Goal: Task Accomplishment & Management: Use online tool/utility

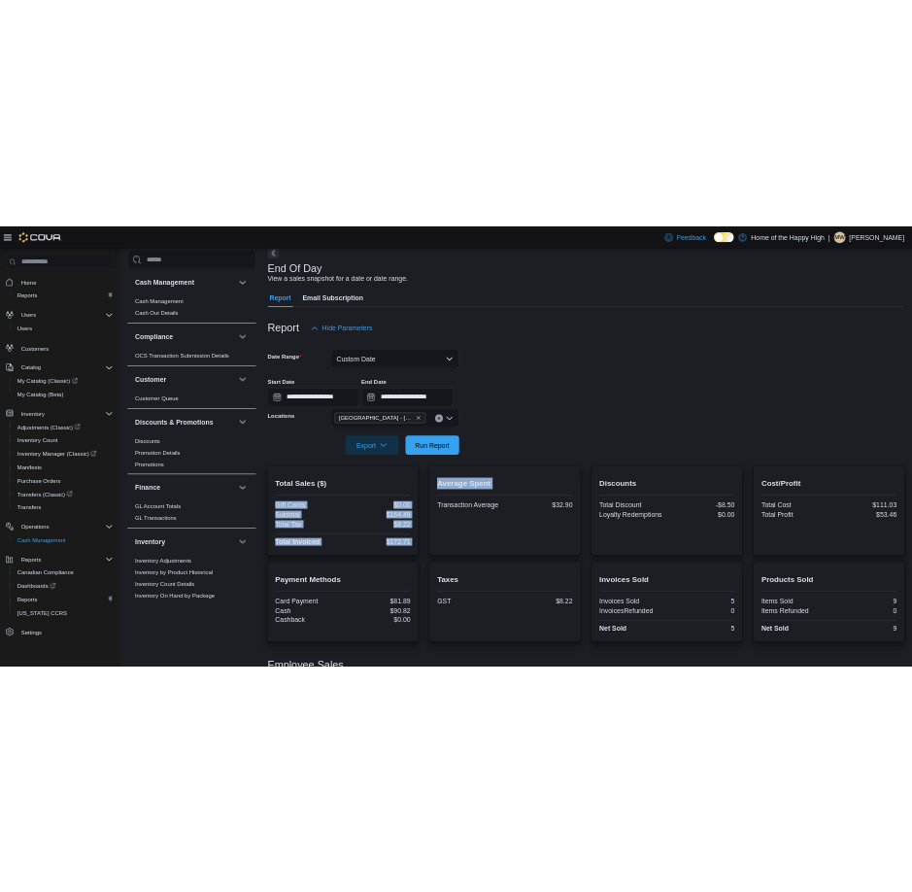
scroll to position [680, 0]
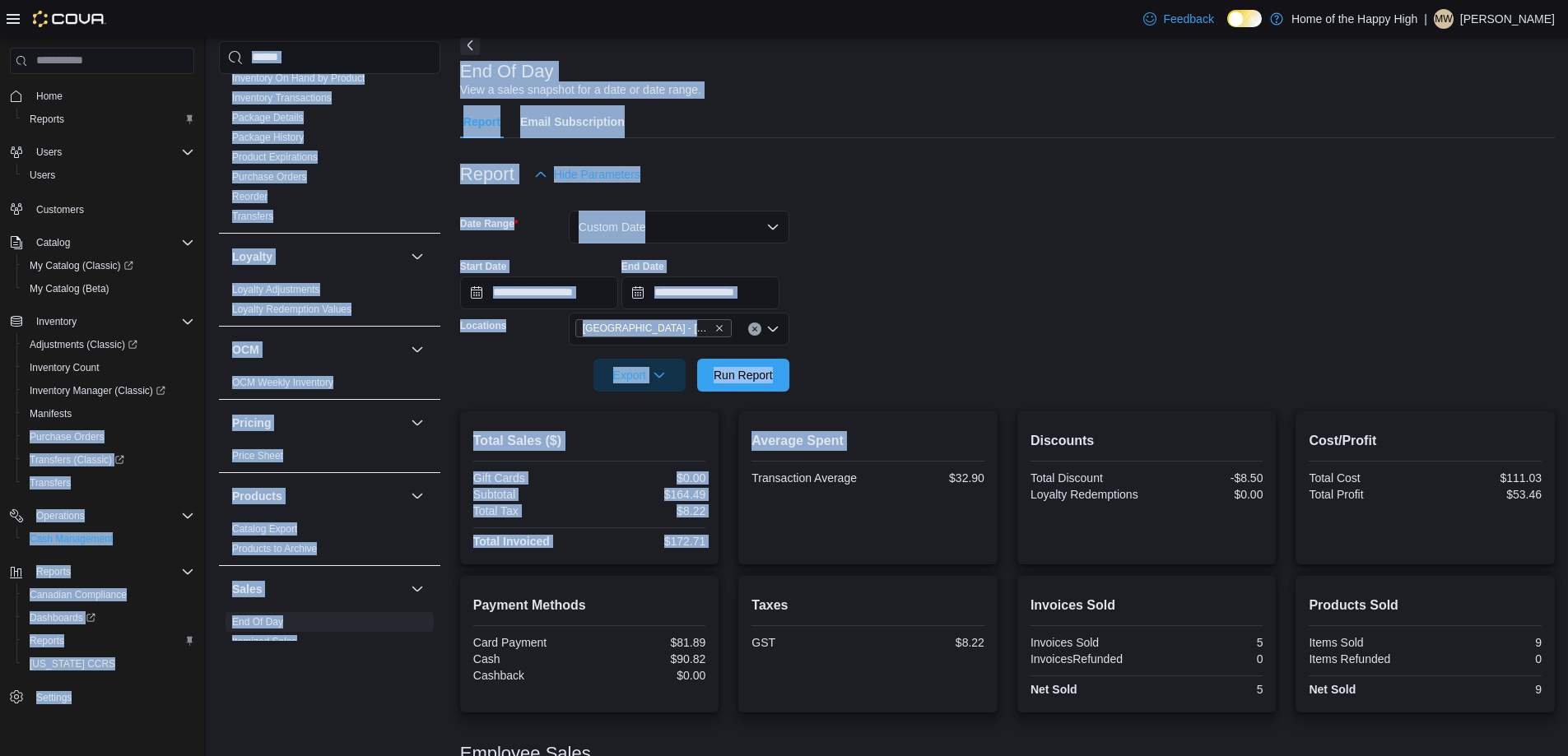
click at [30, 369] on div "Home Reports Users Users Customers Catalog My Catalog (Classic) My Catalog (Bet…" at bounding box center [784, 403] width 1568 height 894
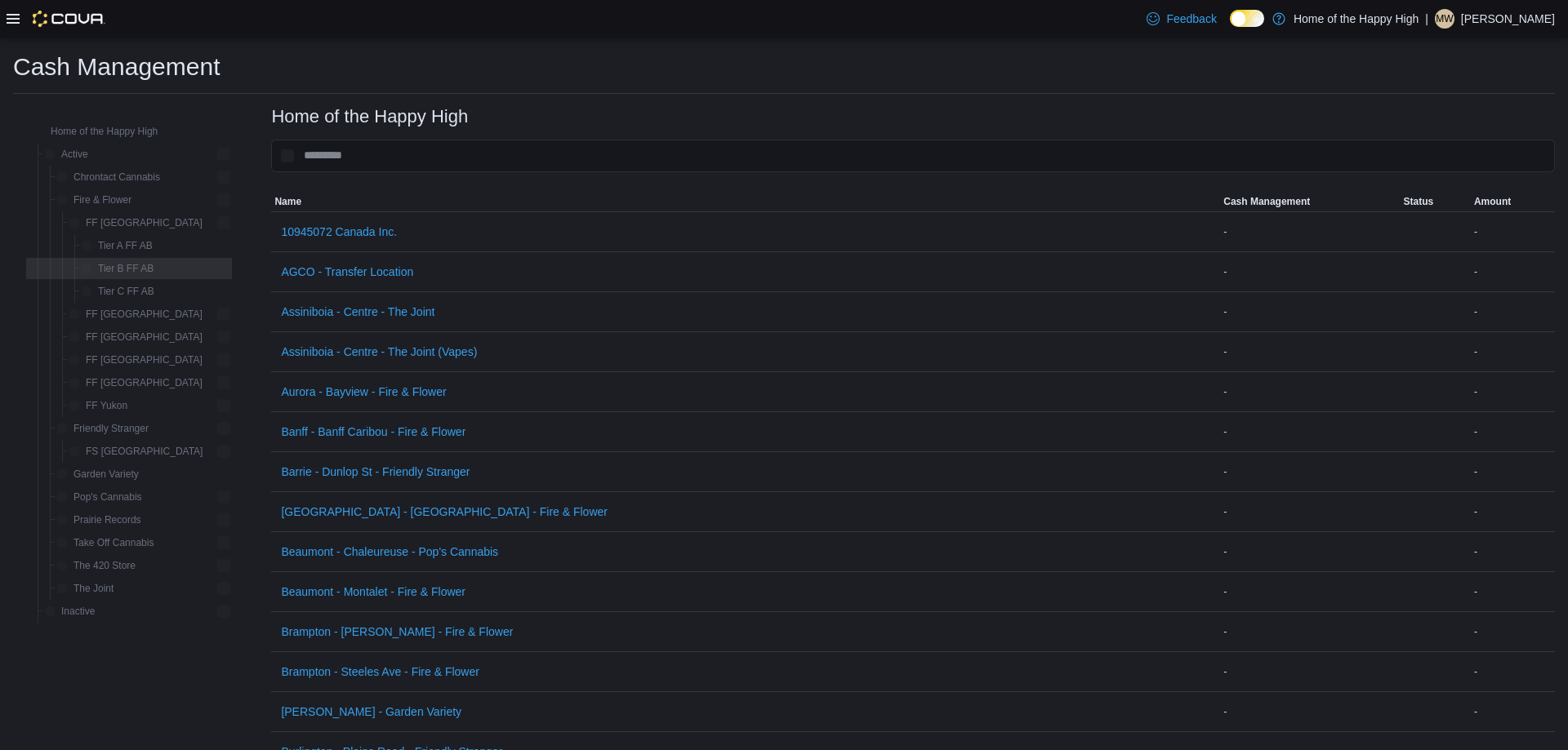
click at [11, 14] on icon at bounding box center [13, 19] width 13 height 10
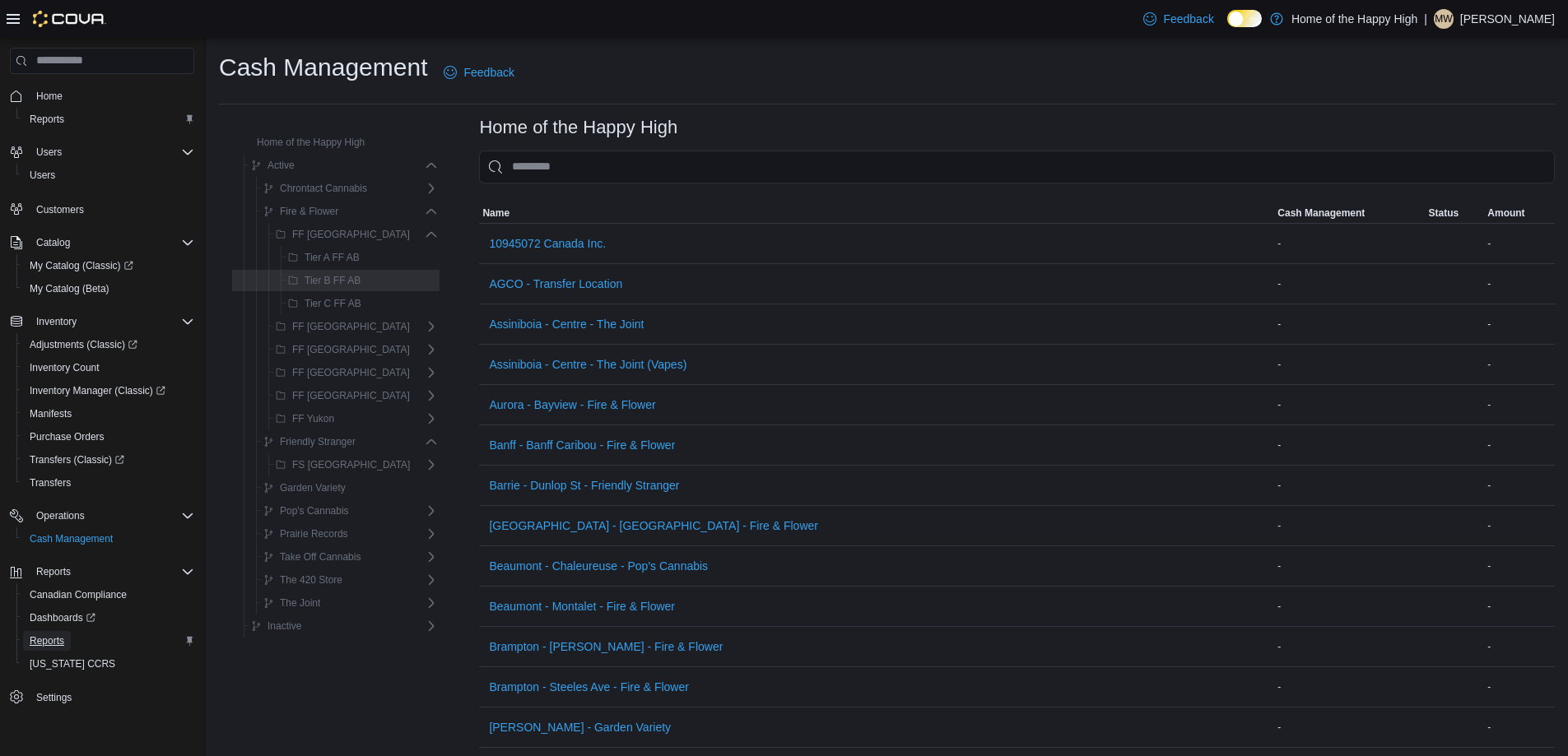
click at [41, 648] on span "Reports" at bounding box center [47, 640] width 35 height 19
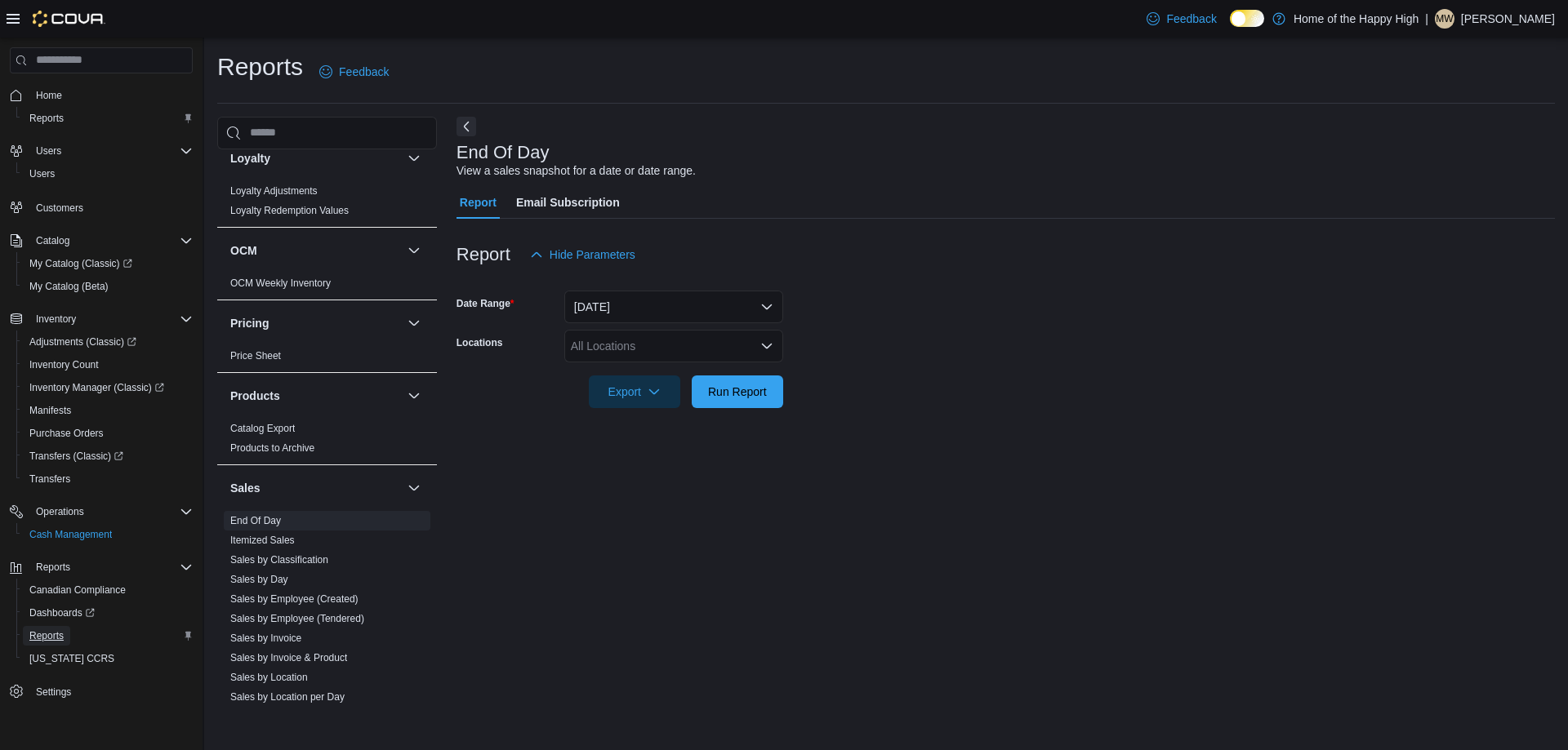
scroll to position [759, 0]
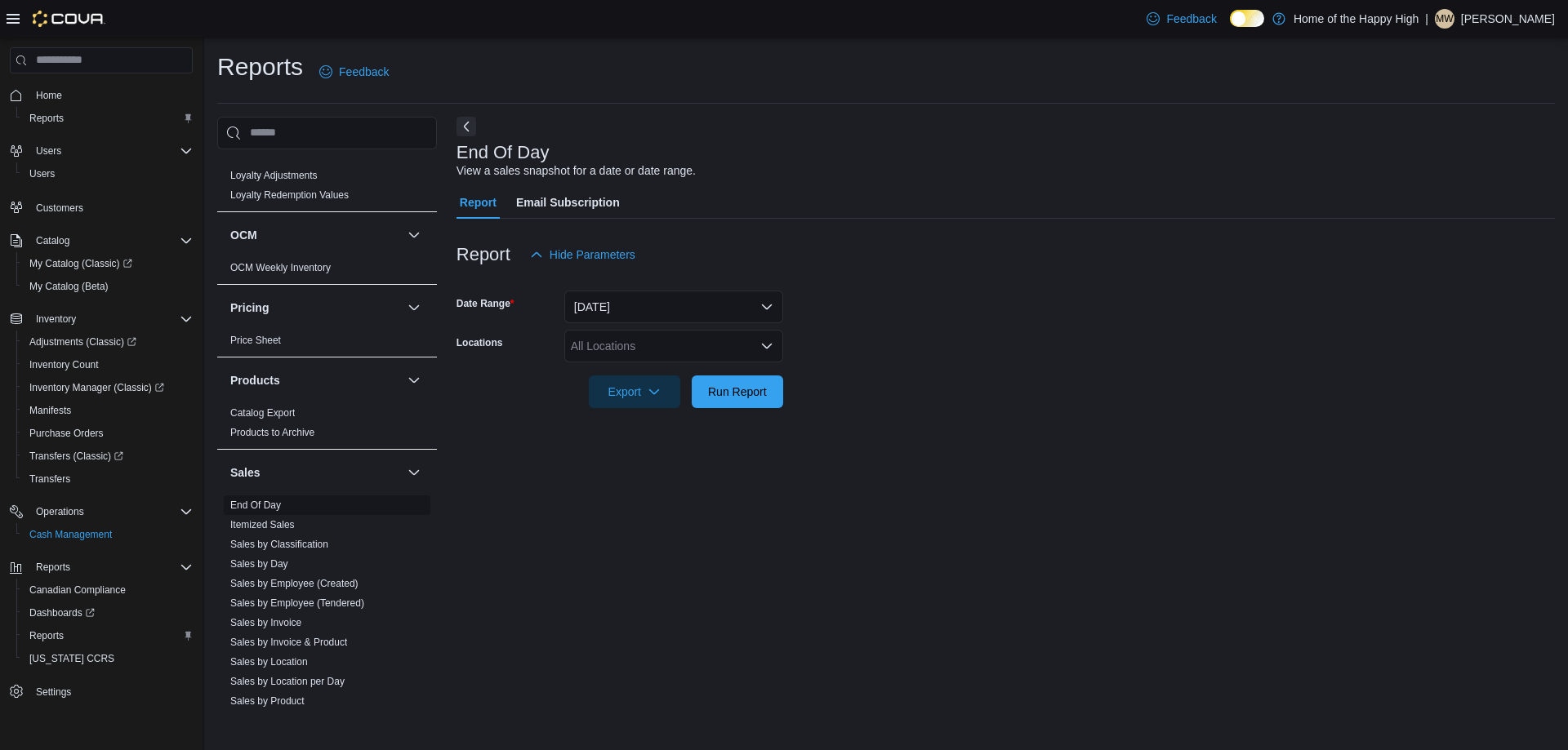
click at [244, 508] on link "End Of Day" at bounding box center [255, 506] width 50 height 12
click at [608, 308] on button "Today" at bounding box center [673, 307] width 218 height 33
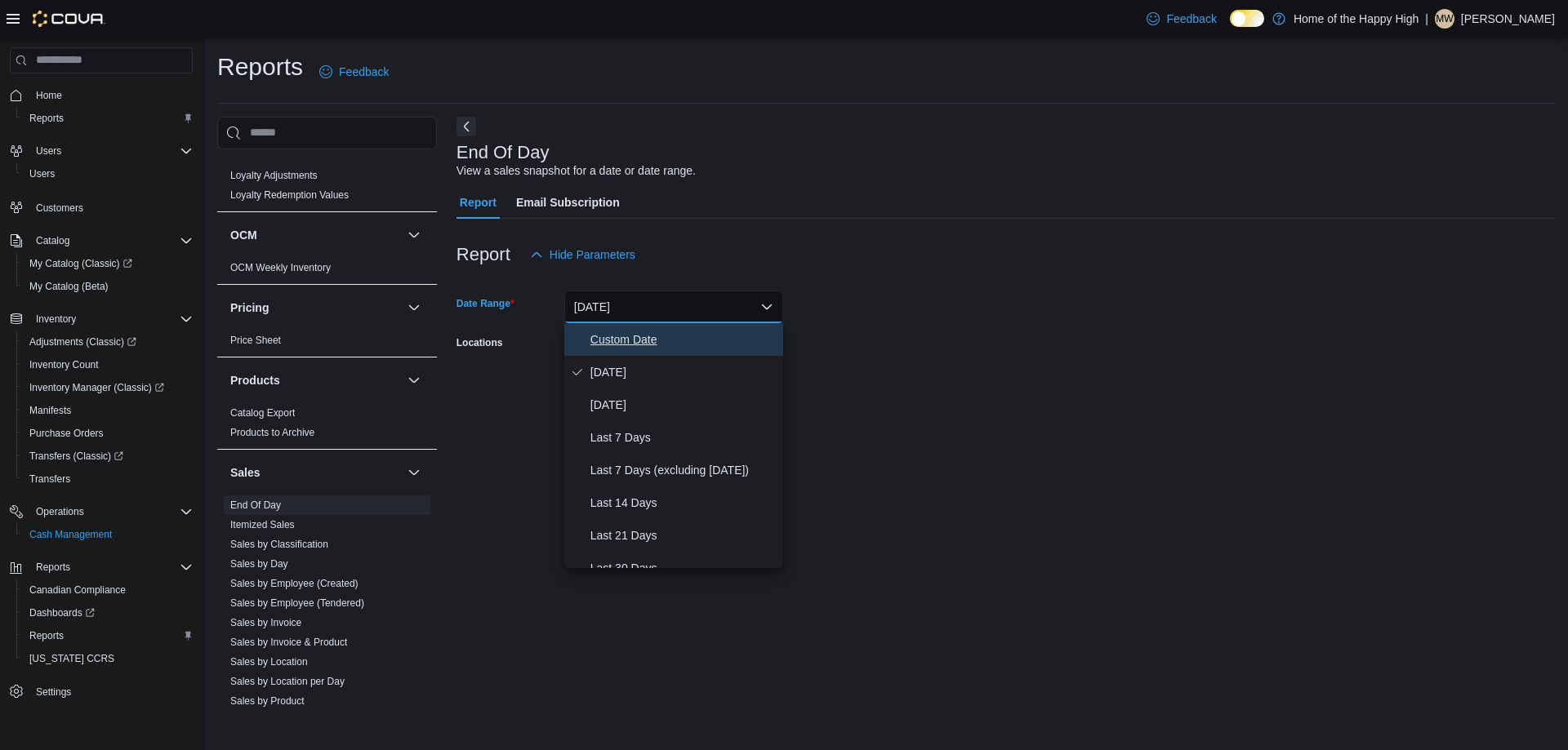
click at [626, 348] on span "Custom Date" at bounding box center [684, 339] width 187 height 19
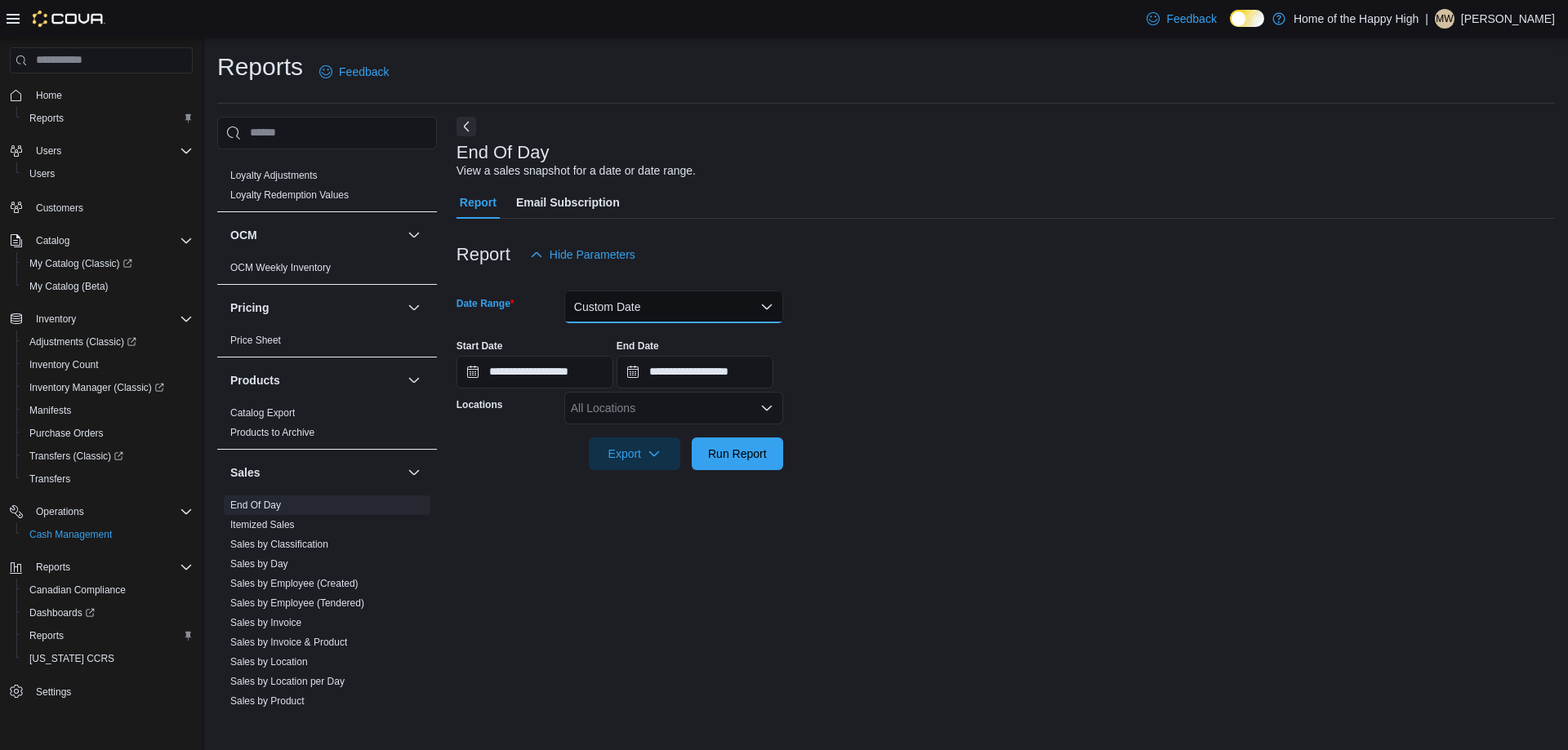
click at [604, 291] on button "Custom Date" at bounding box center [673, 307] width 218 height 33
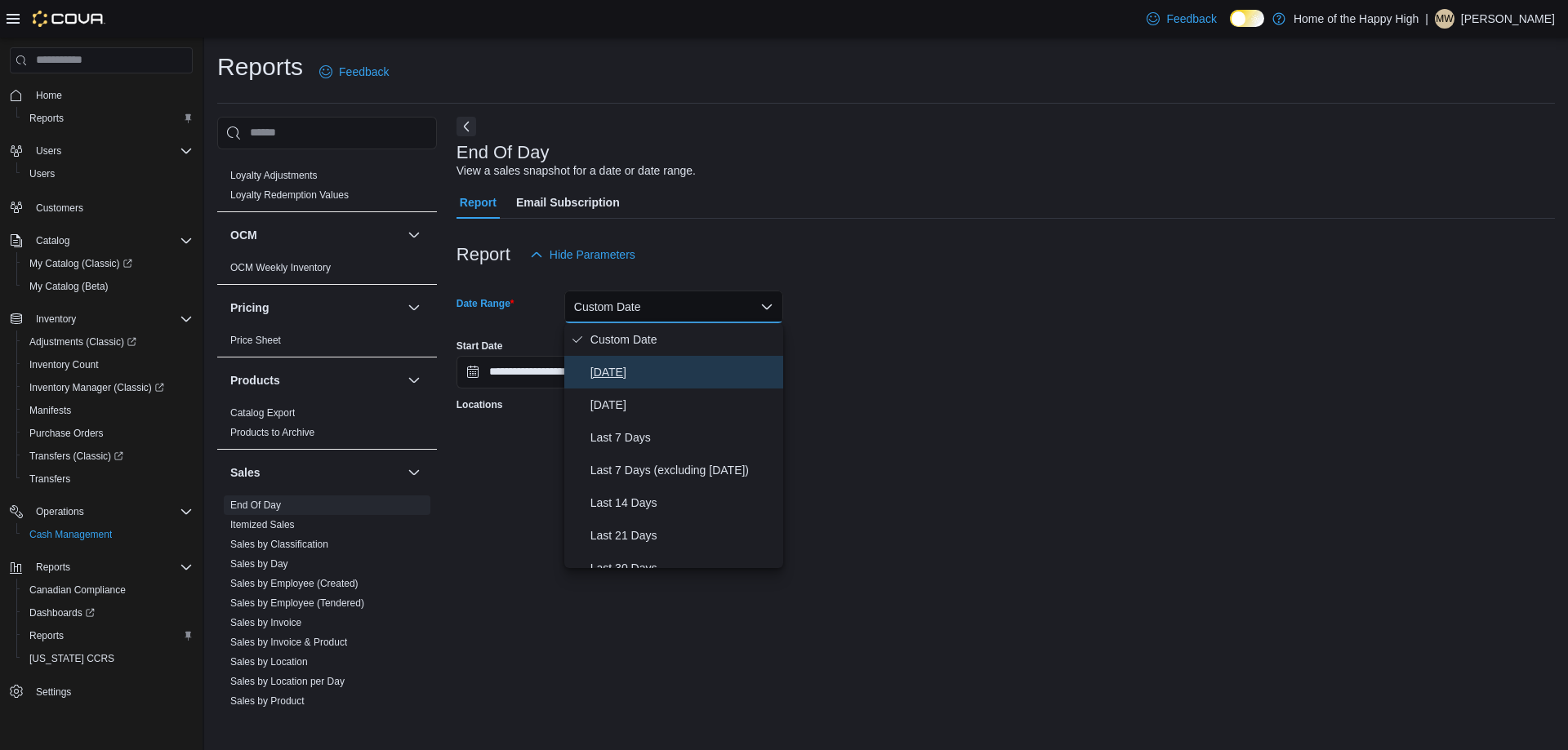
click at [618, 367] on span "Today" at bounding box center [684, 371] width 187 height 19
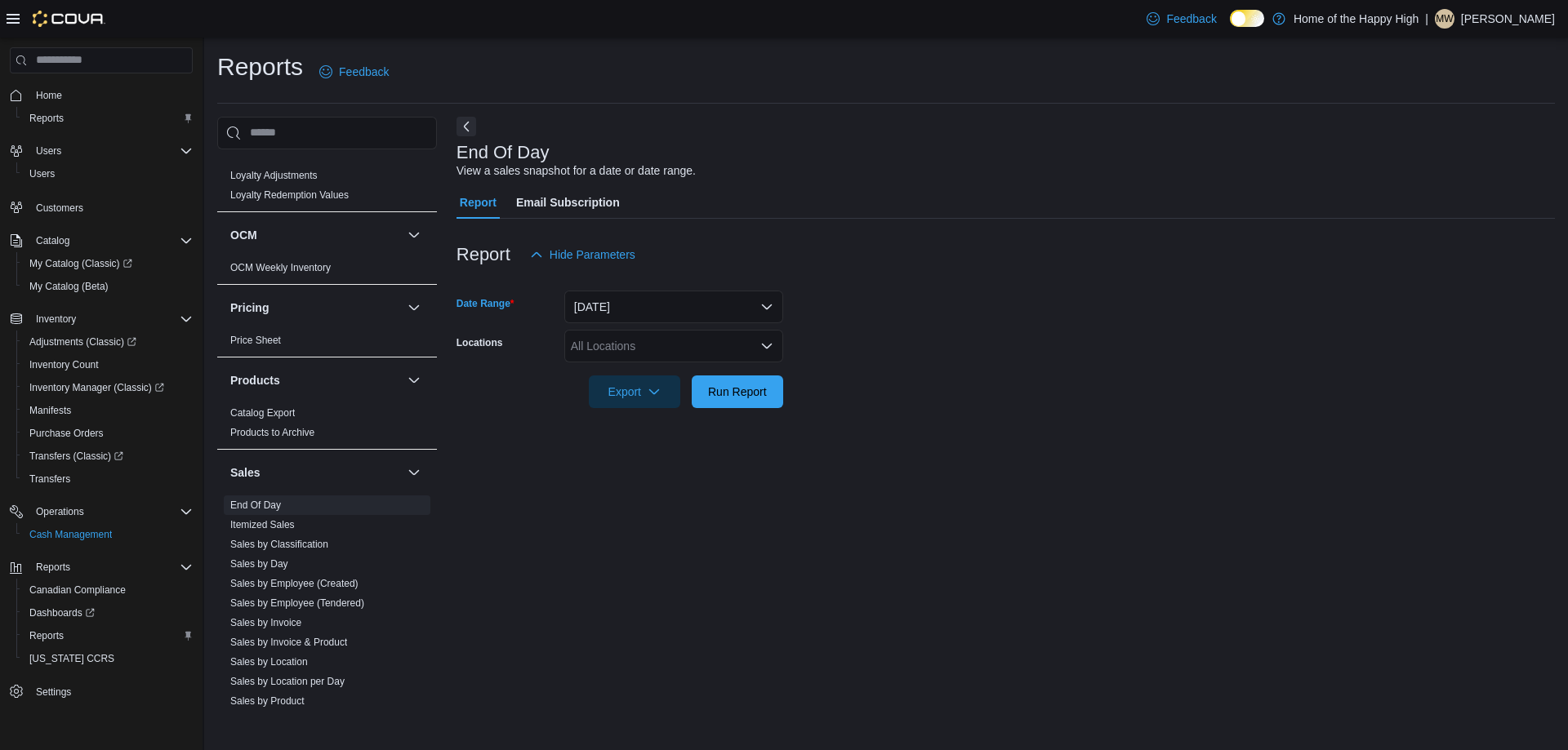
click at [618, 338] on div "All Locations" at bounding box center [673, 346] width 218 height 33
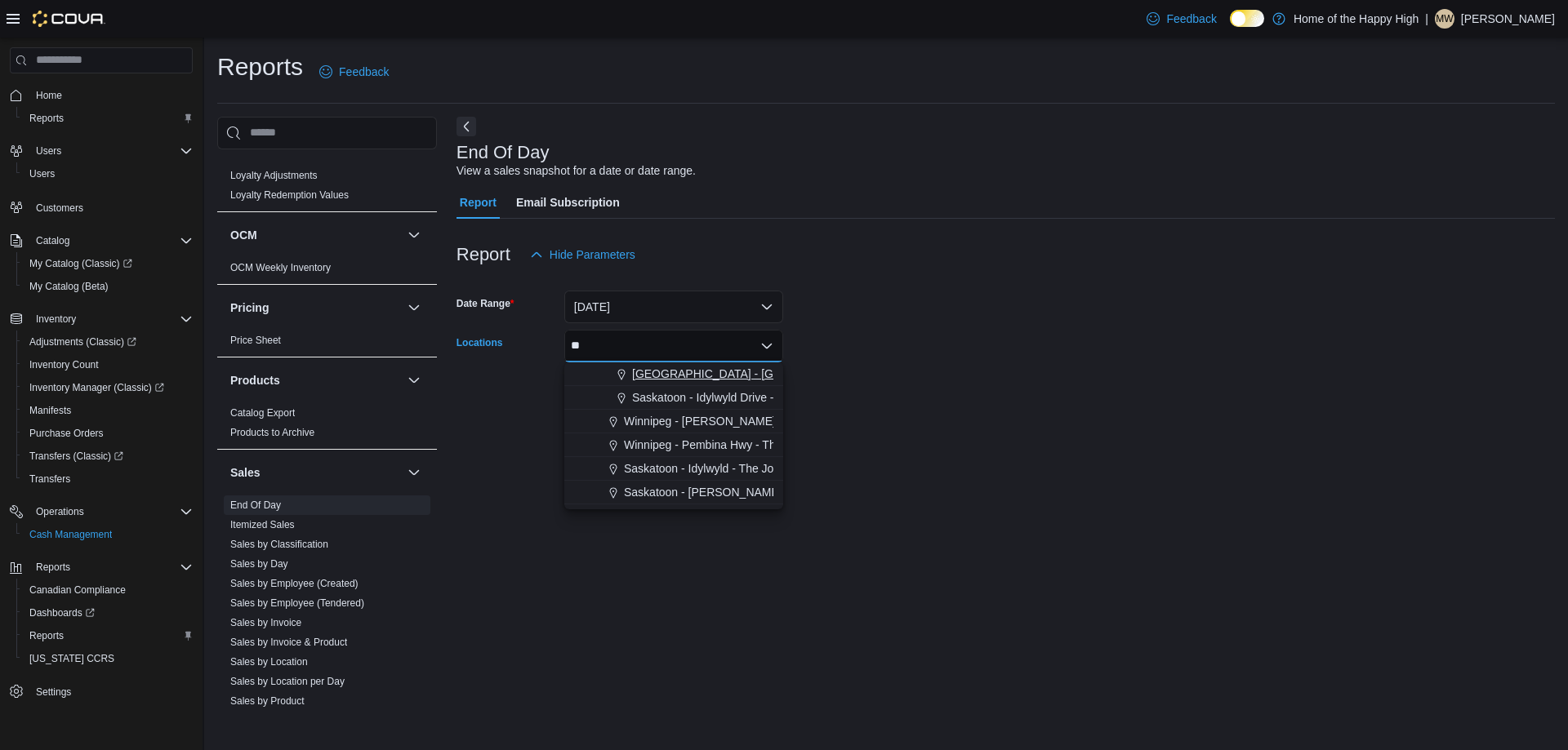
type input "**"
click at [684, 380] on span "[GEOGRAPHIC_DATA] - [GEOGRAPHIC_DATA] - Fire & Flower" at bounding box center [795, 373] width 327 height 16
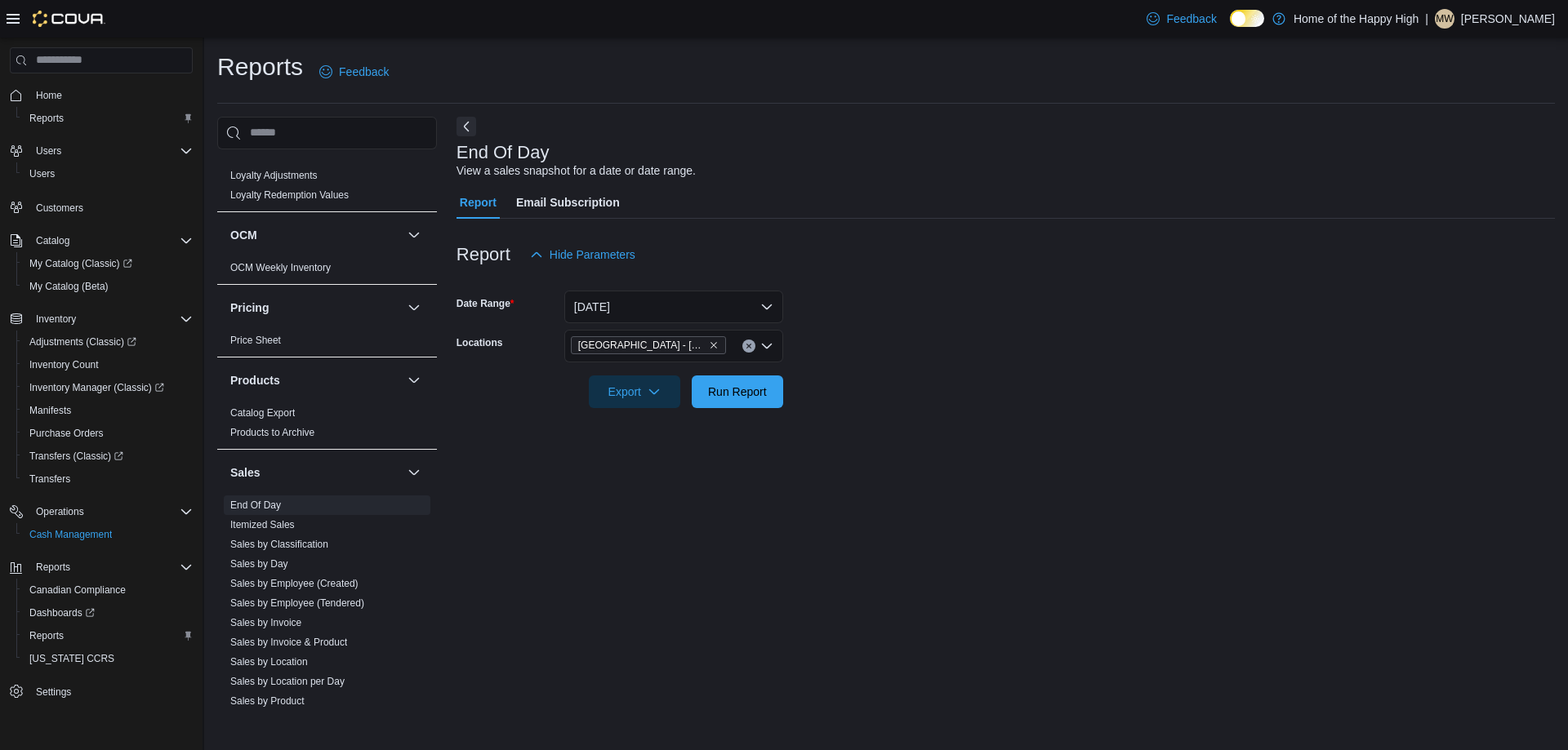
click at [934, 388] on form "Date Range Today Locations Sherwood Park - Wye Road - Fire & Flower Export Run …" at bounding box center [1005, 339] width 1098 height 137
click at [667, 307] on button "Today" at bounding box center [673, 307] width 218 height 33
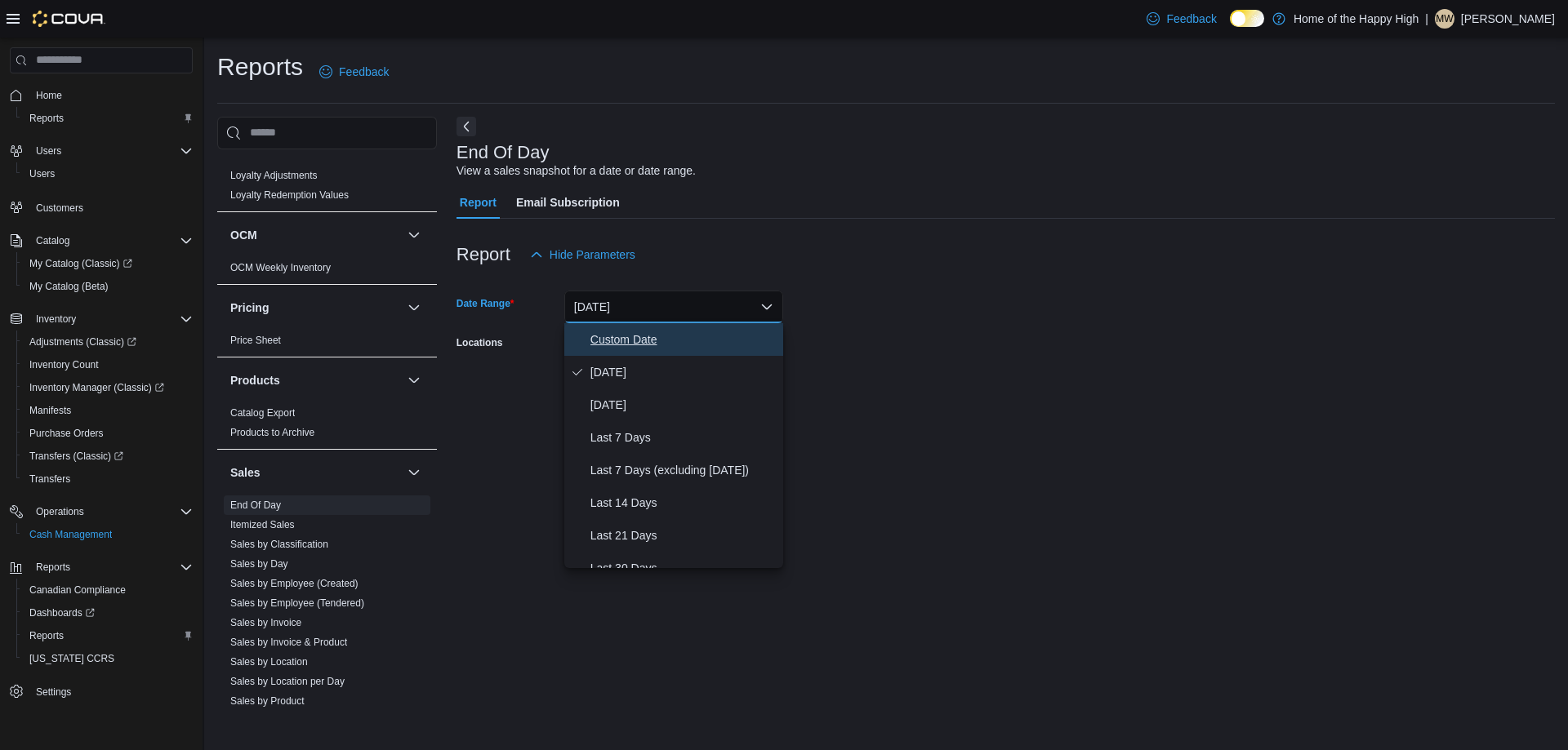
click at [651, 345] on span "Custom Date" at bounding box center [684, 339] width 187 height 19
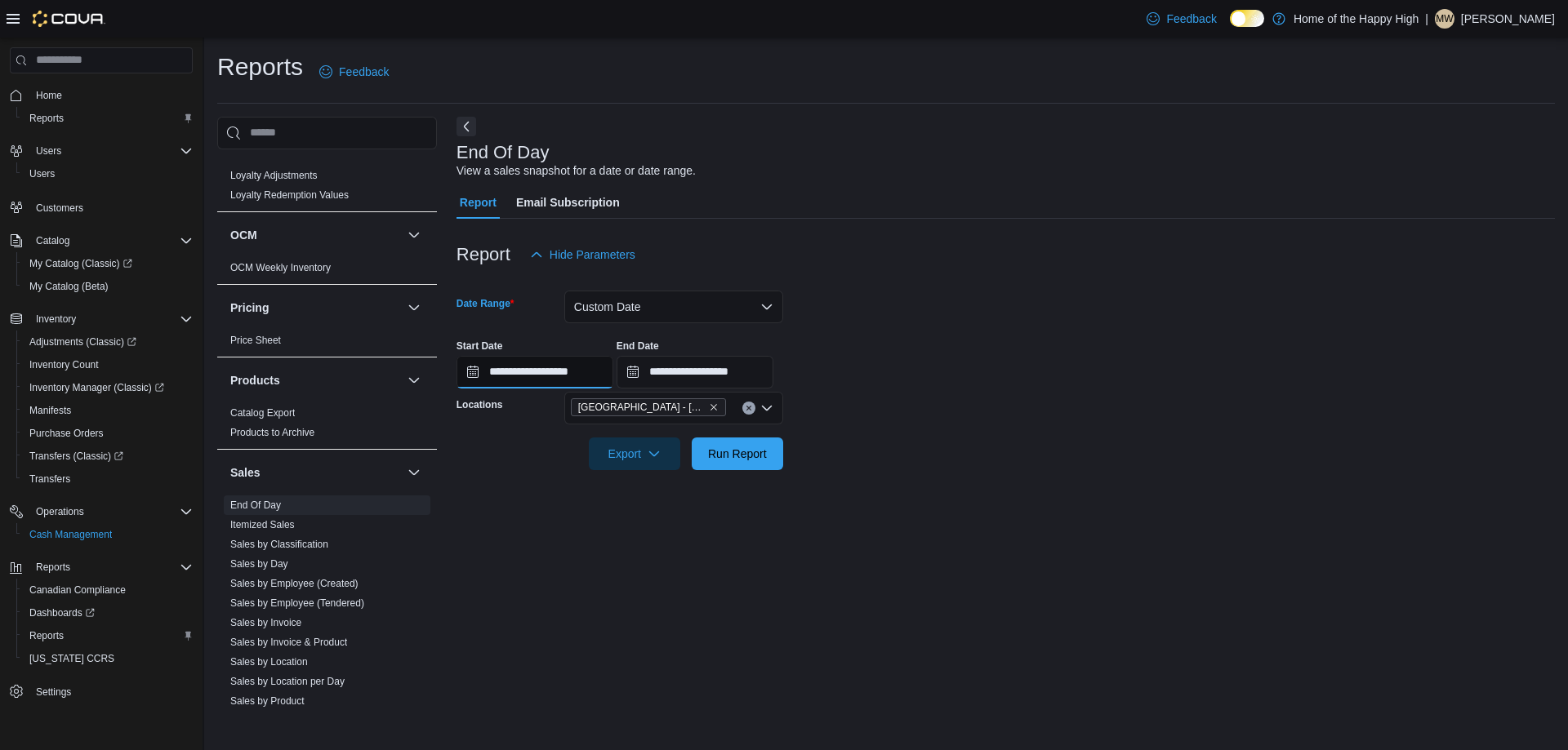
click at [597, 379] on input "**********" at bounding box center [534, 372] width 157 height 33
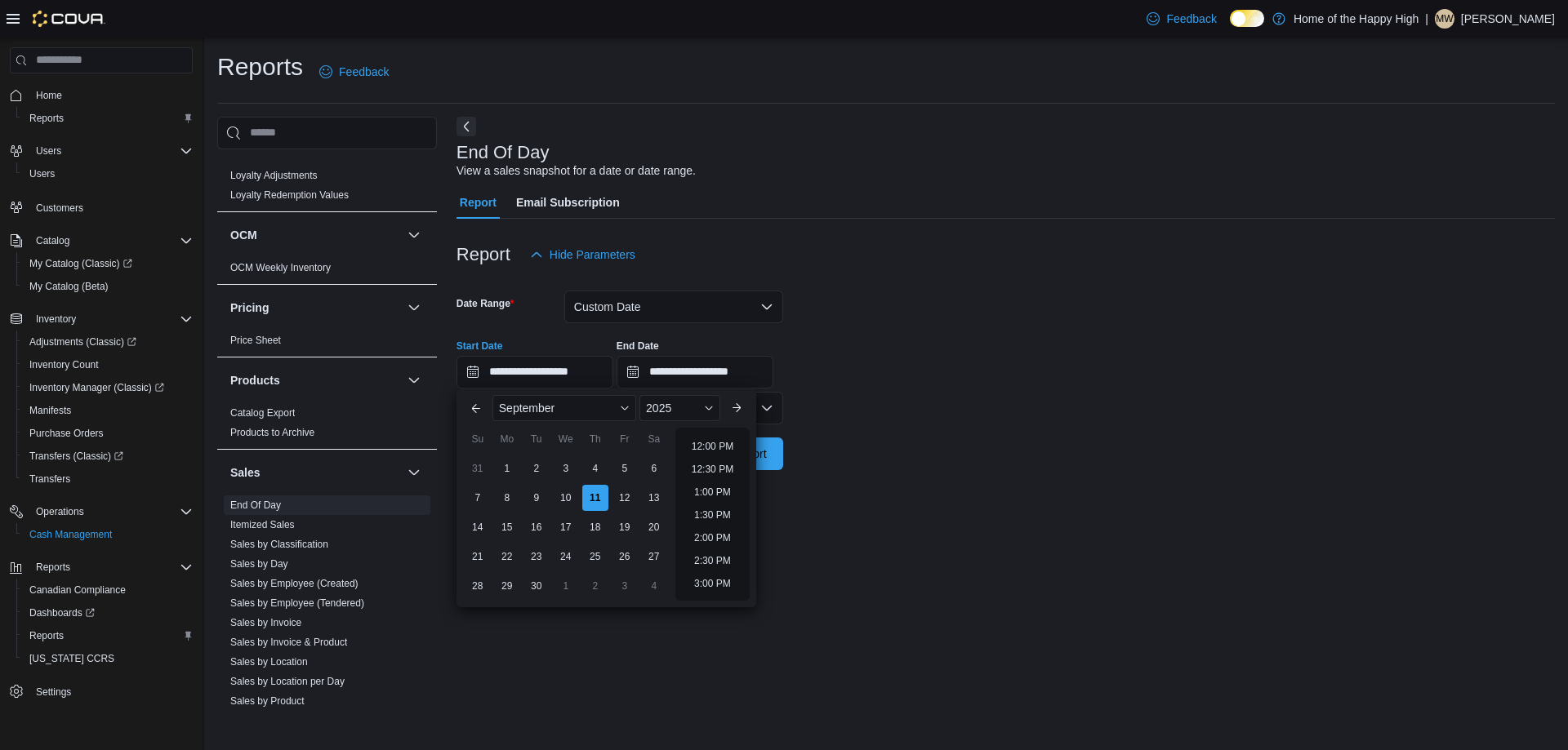
scroll to position [531, 0]
click at [711, 457] on li "12:00 PM" at bounding box center [712, 458] width 55 height 19
type input "**********"
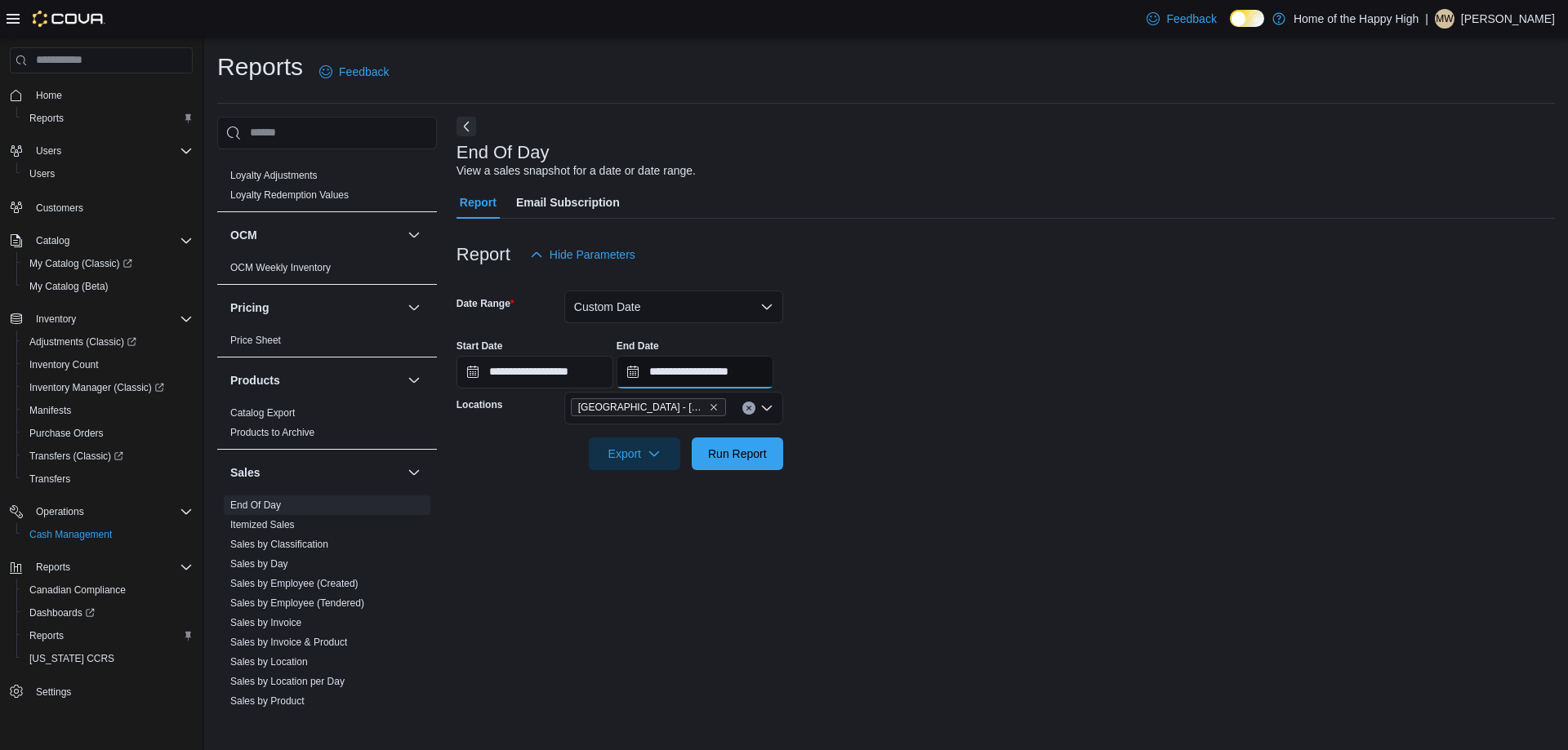
click at [750, 375] on input "**********" at bounding box center [695, 372] width 157 height 33
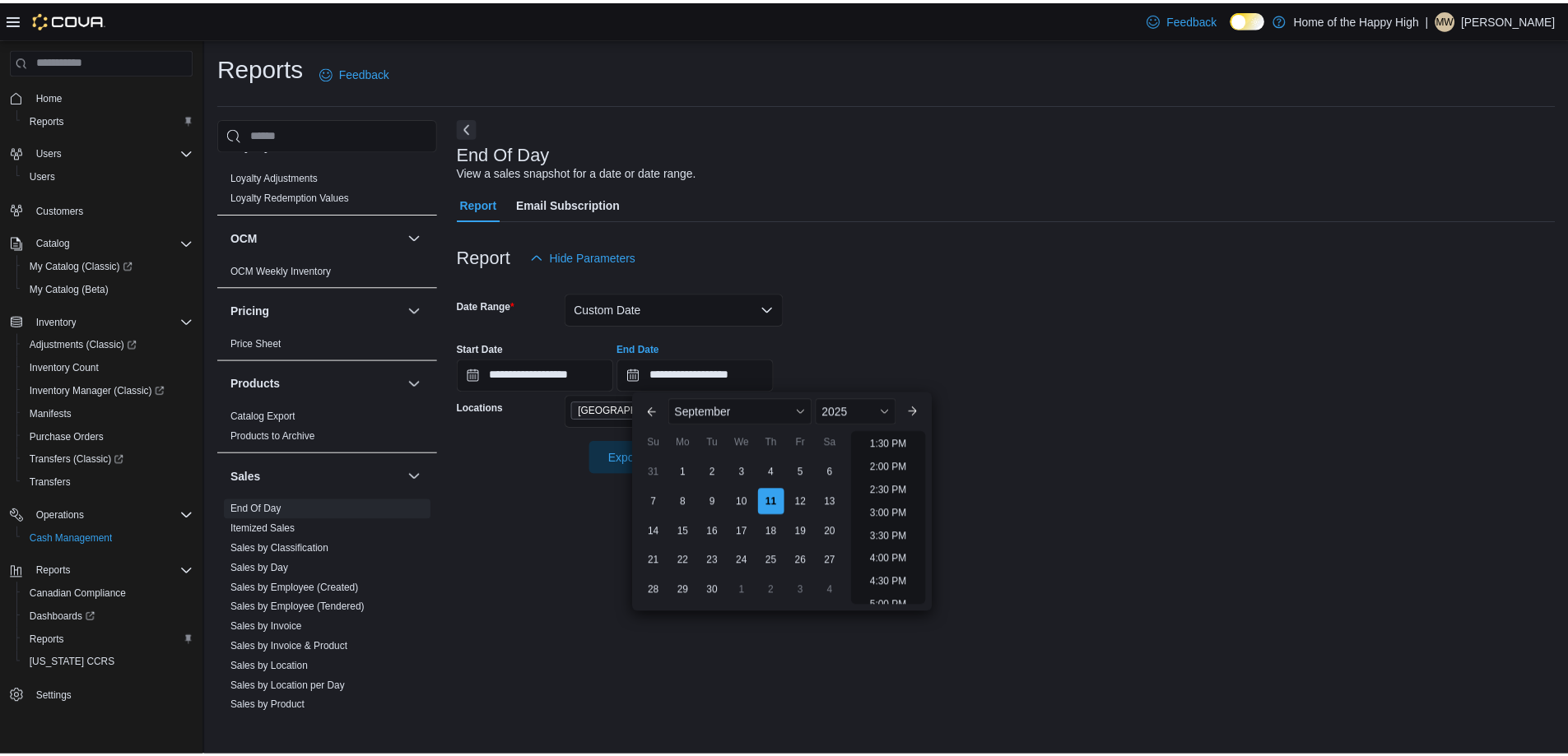
scroll to position [586, 0]
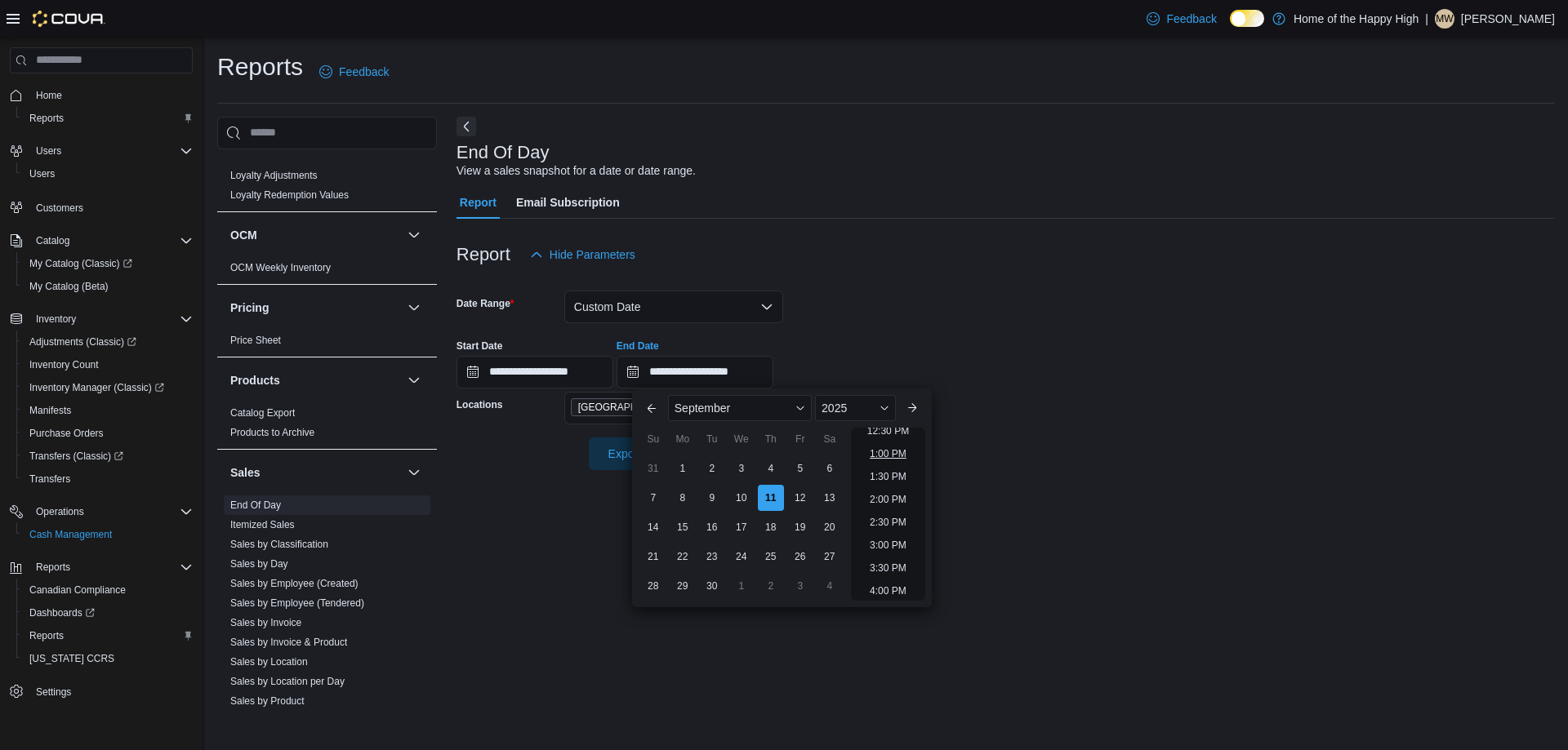
click at [893, 451] on li "1:00 PM" at bounding box center [887, 454] width 50 height 19
type input "**********"
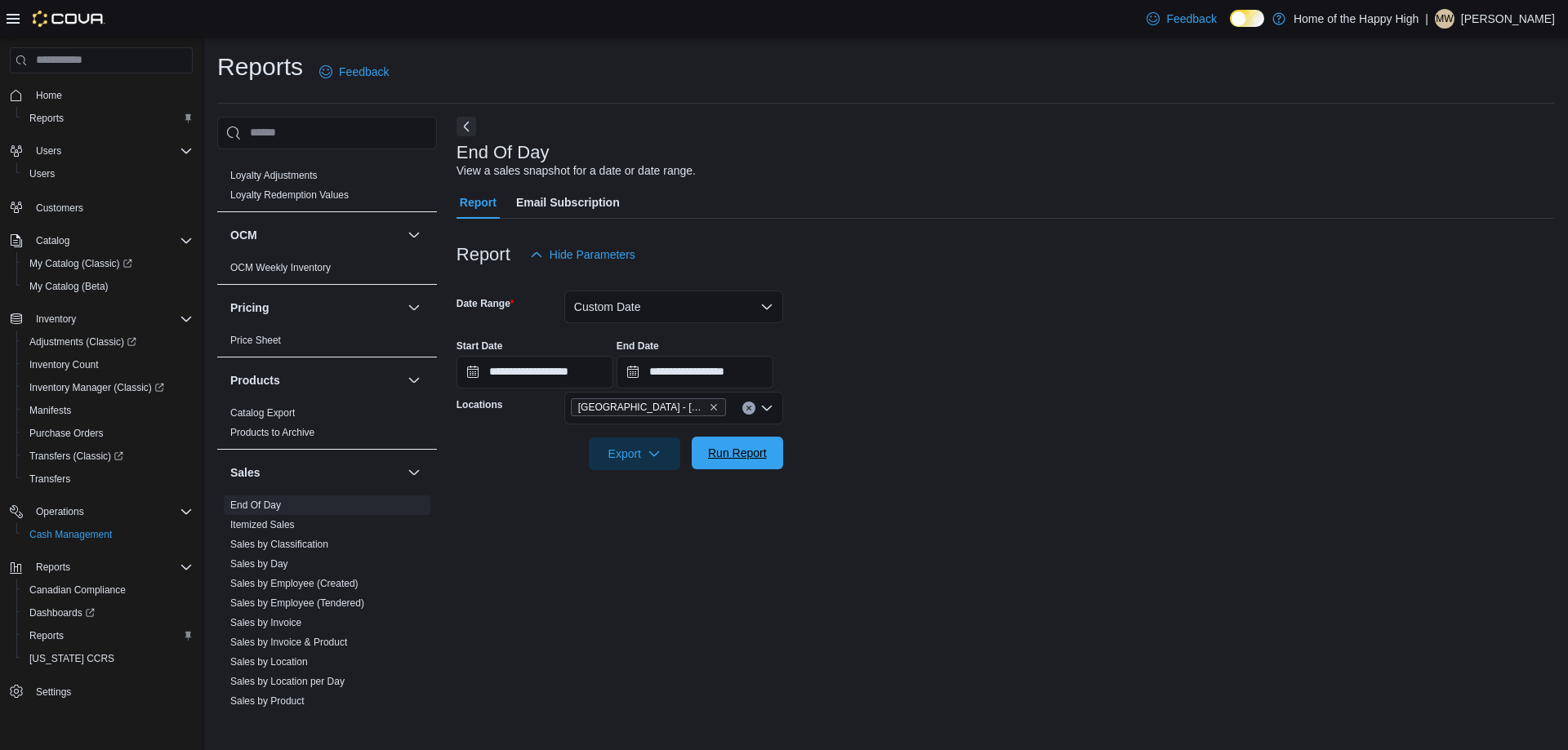
click at [728, 450] on span "Run Report" at bounding box center [737, 453] width 59 height 16
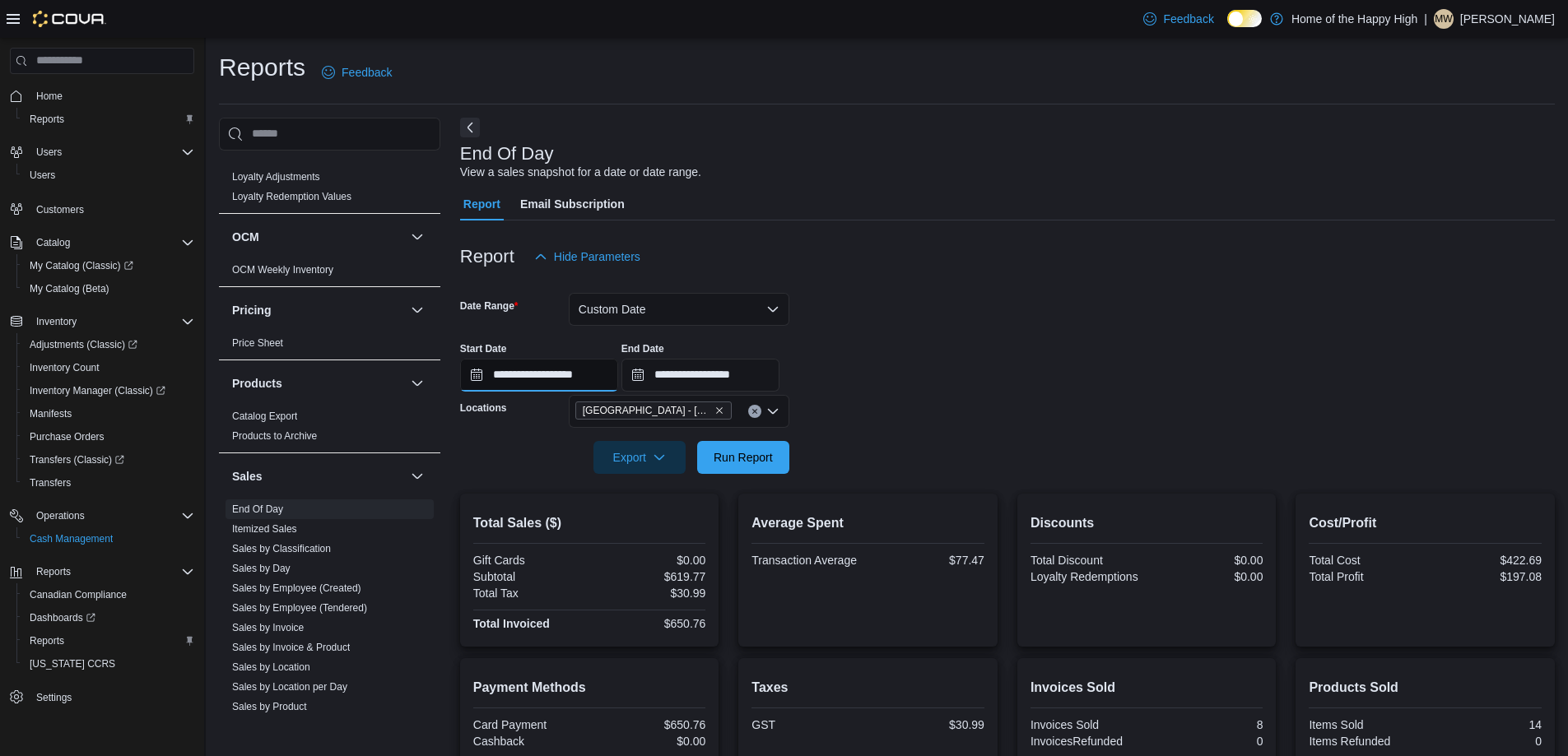
click at [618, 361] on input "**********" at bounding box center [539, 375] width 158 height 33
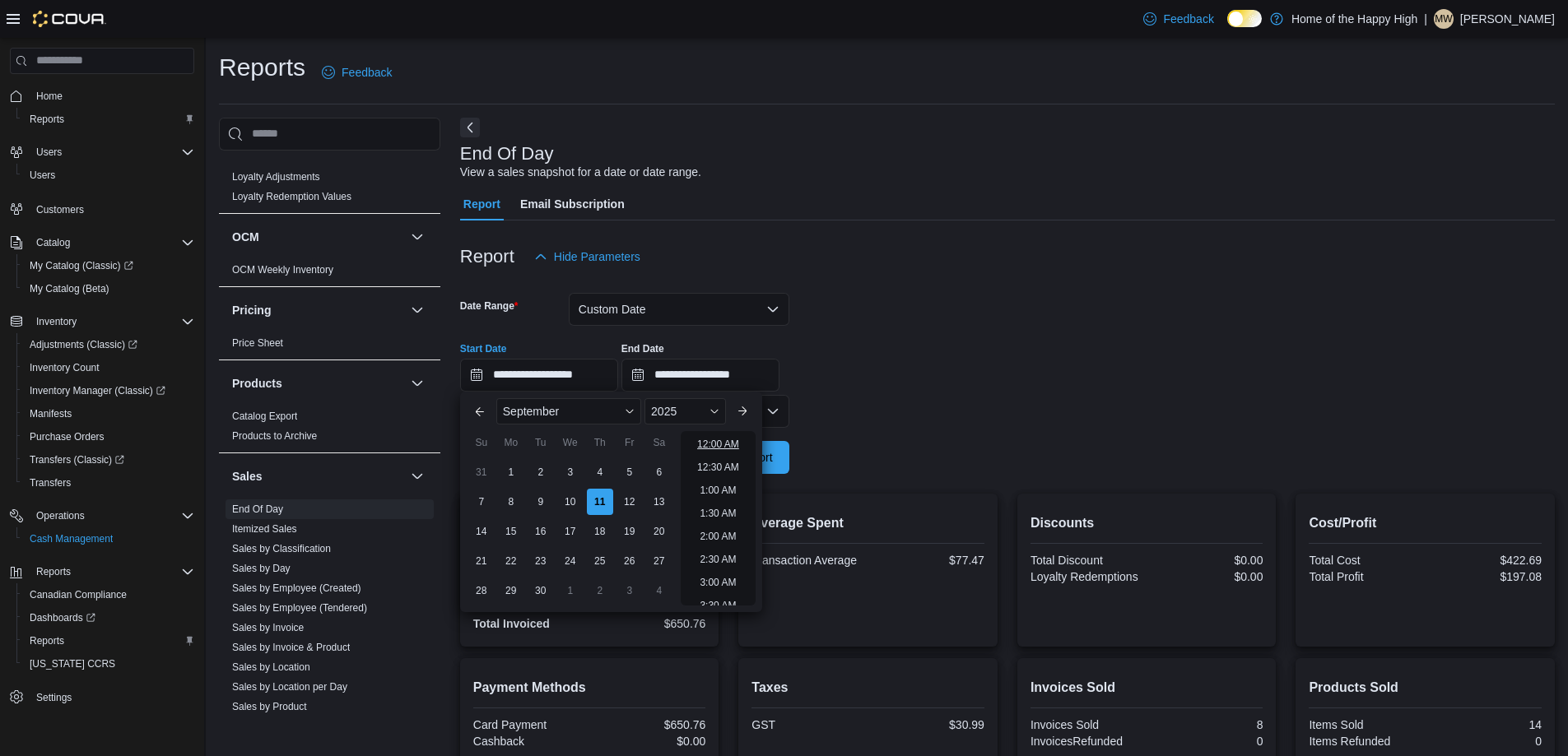
click at [739, 442] on li "12:00 AM" at bounding box center [718, 444] width 55 height 19
type input "**********"
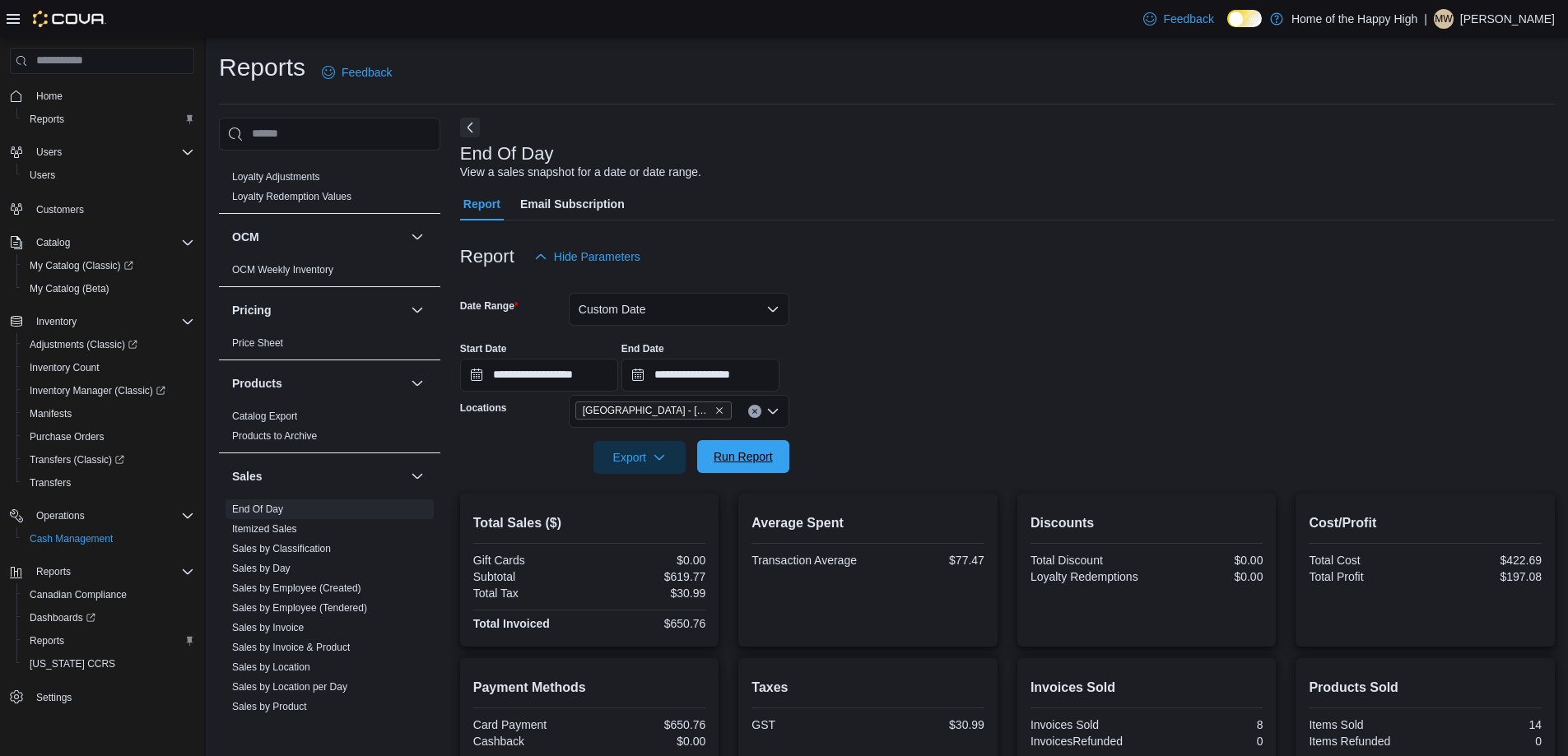
click at [758, 454] on span "Run Report" at bounding box center [743, 456] width 59 height 16
drag, startPoint x: 313, startPoint y: 604, endPoint x: 311, endPoint y: 591, distance: 13.2
click at [313, 602] on link "Sales by Employee (Tendered)" at bounding box center [299, 608] width 135 height 12
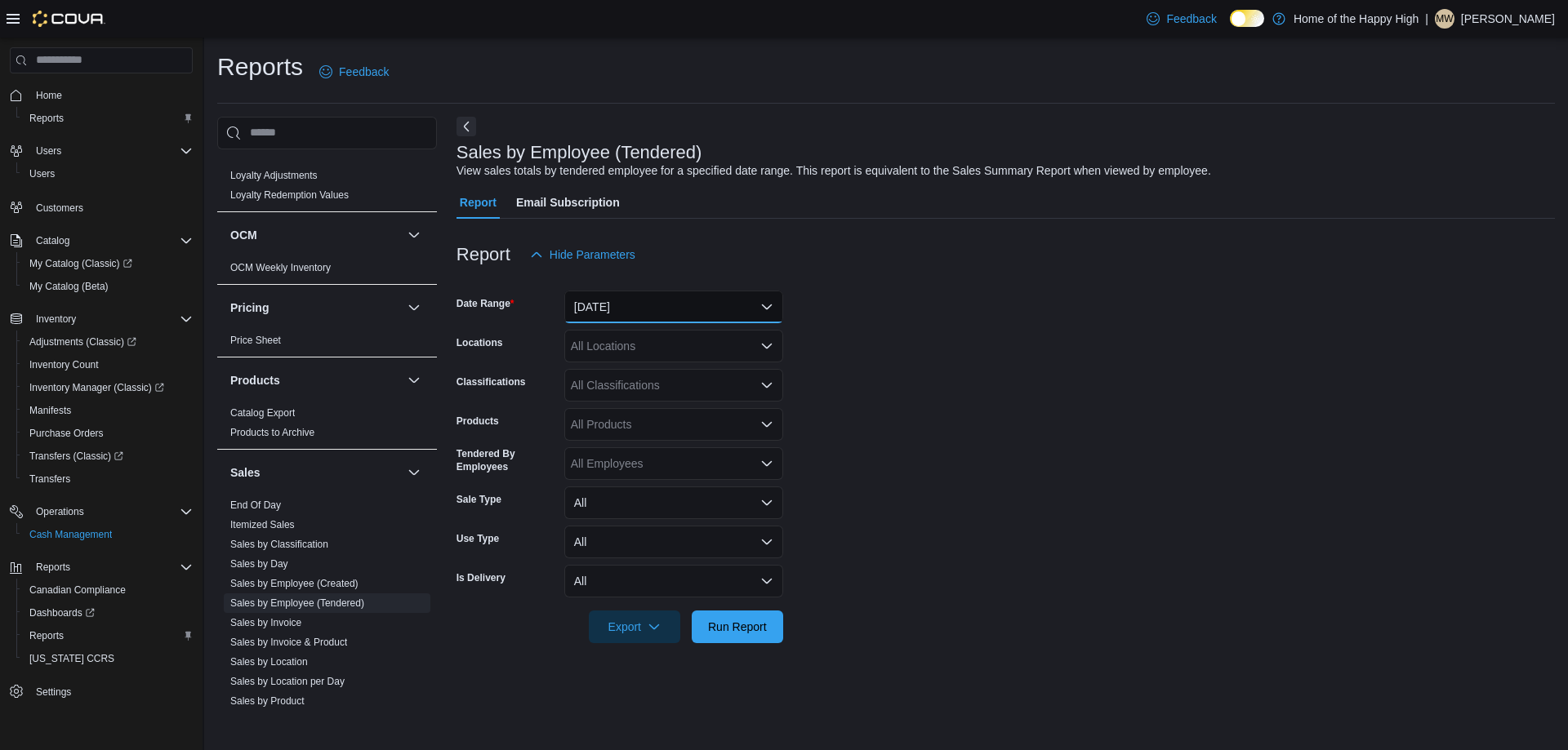
click at [603, 316] on button "Yesterday" at bounding box center [673, 307] width 218 height 33
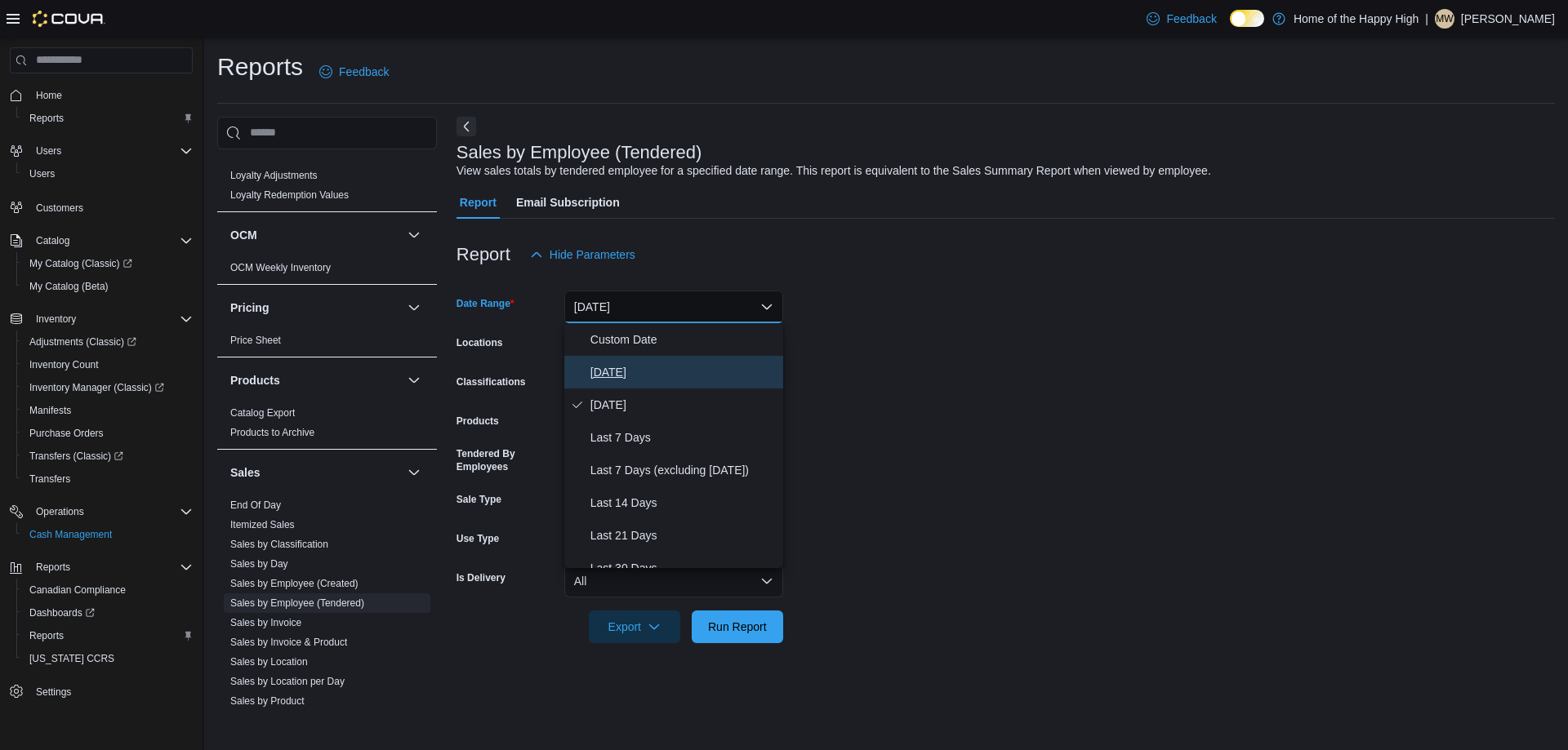
click at [625, 360] on button "Today" at bounding box center [673, 372] width 218 height 33
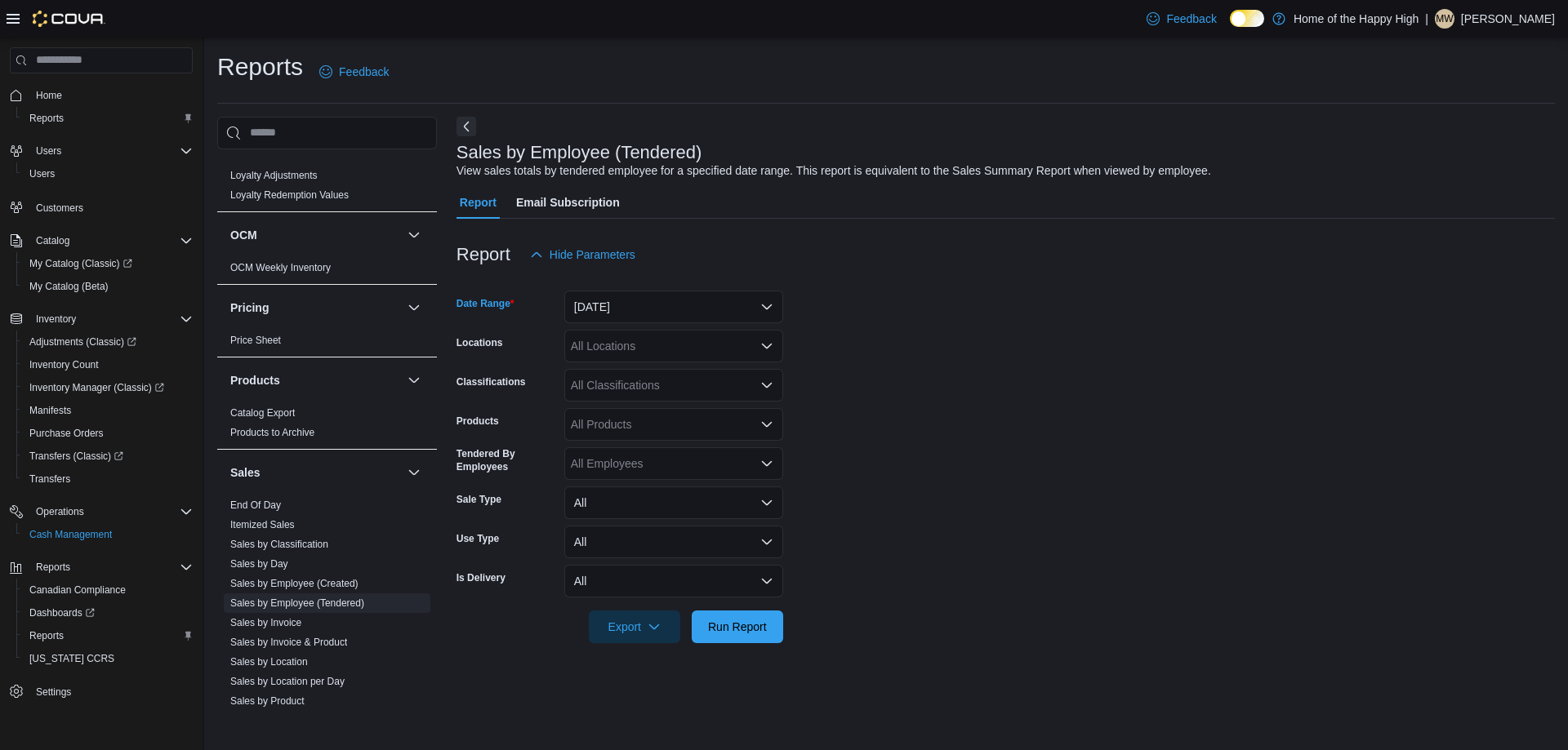
click at [621, 346] on div "All Locations" at bounding box center [673, 346] width 218 height 33
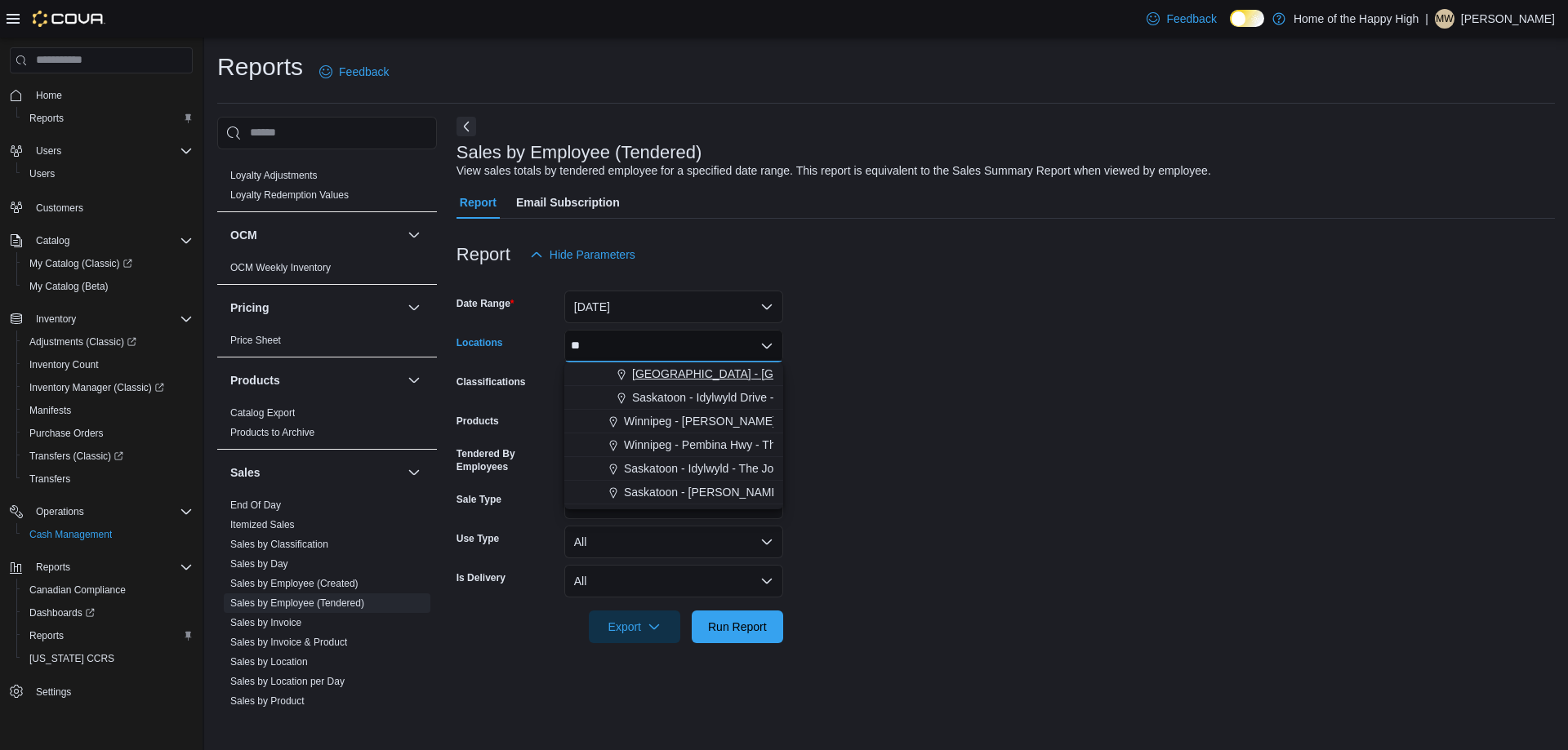
type input "**"
click at [644, 379] on span "[GEOGRAPHIC_DATA] - [GEOGRAPHIC_DATA] - Fire & Flower" at bounding box center [795, 373] width 327 height 16
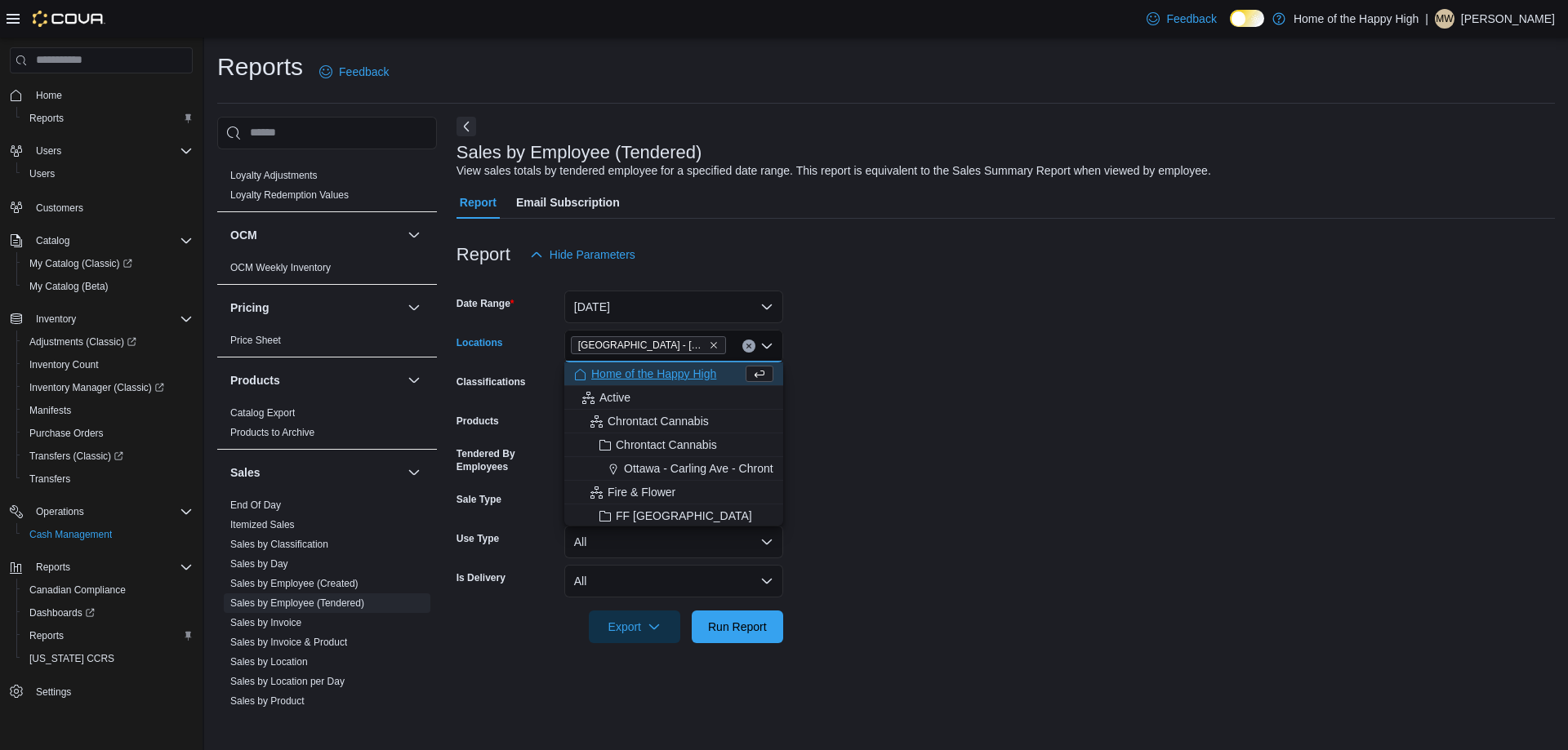
click at [849, 590] on form "Date Range Today Locations Sherwood Park - Wye Road - Fire & Flower Combo box. …" at bounding box center [1005, 457] width 1098 height 372
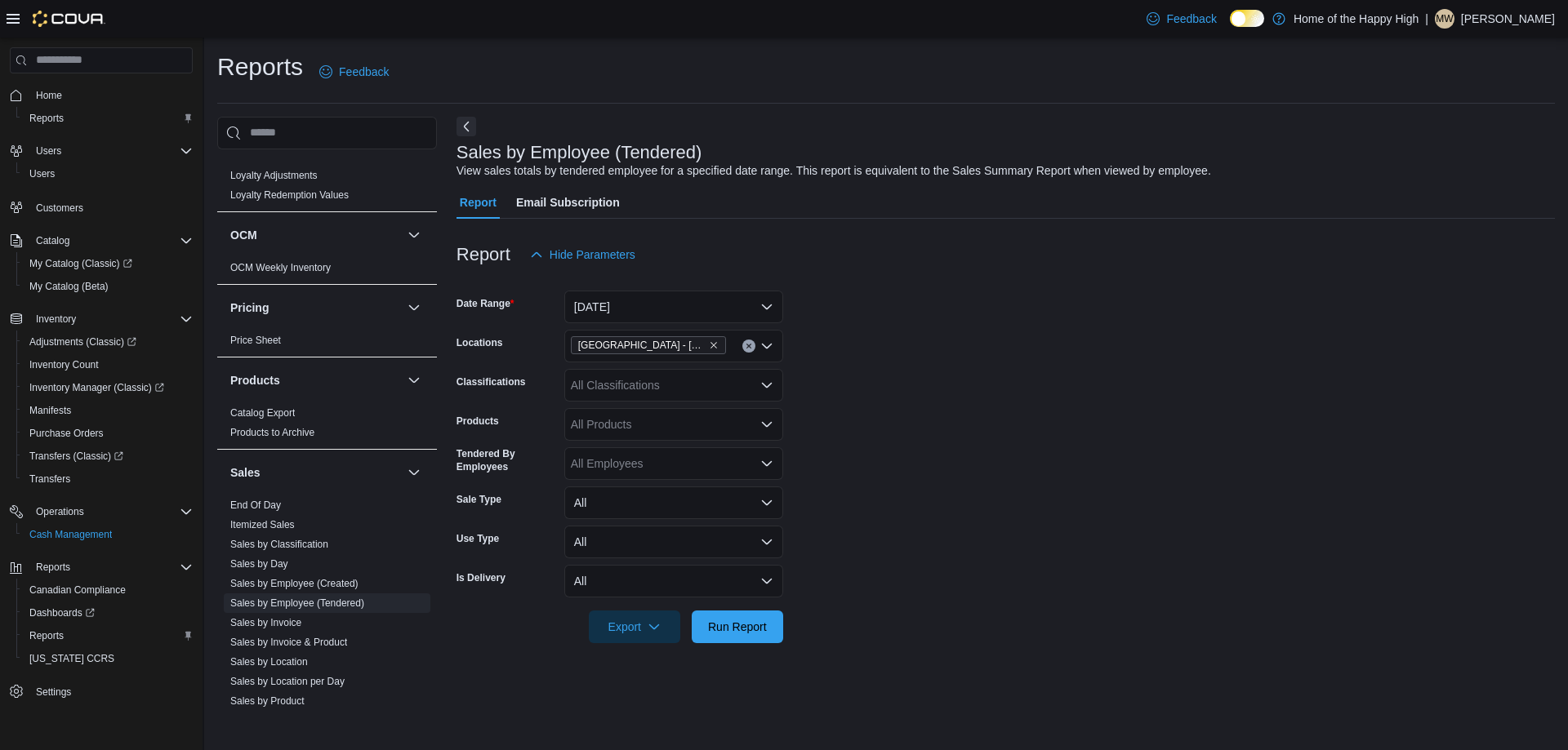
click at [734, 649] on div at bounding box center [1005, 653] width 1098 height 19
click at [731, 638] on span "Run Report" at bounding box center [738, 626] width 72 height 33
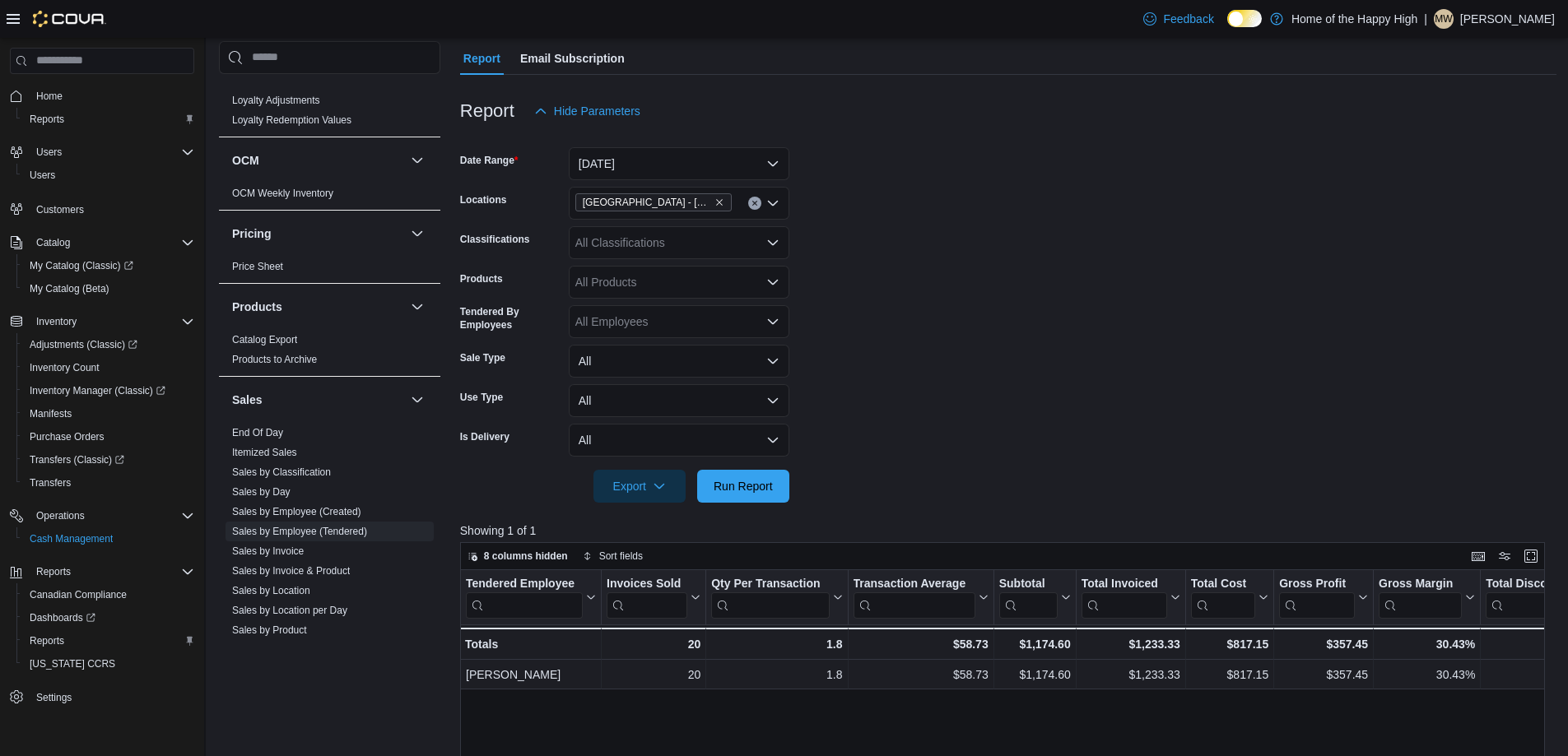
scroll to position [164, 0]
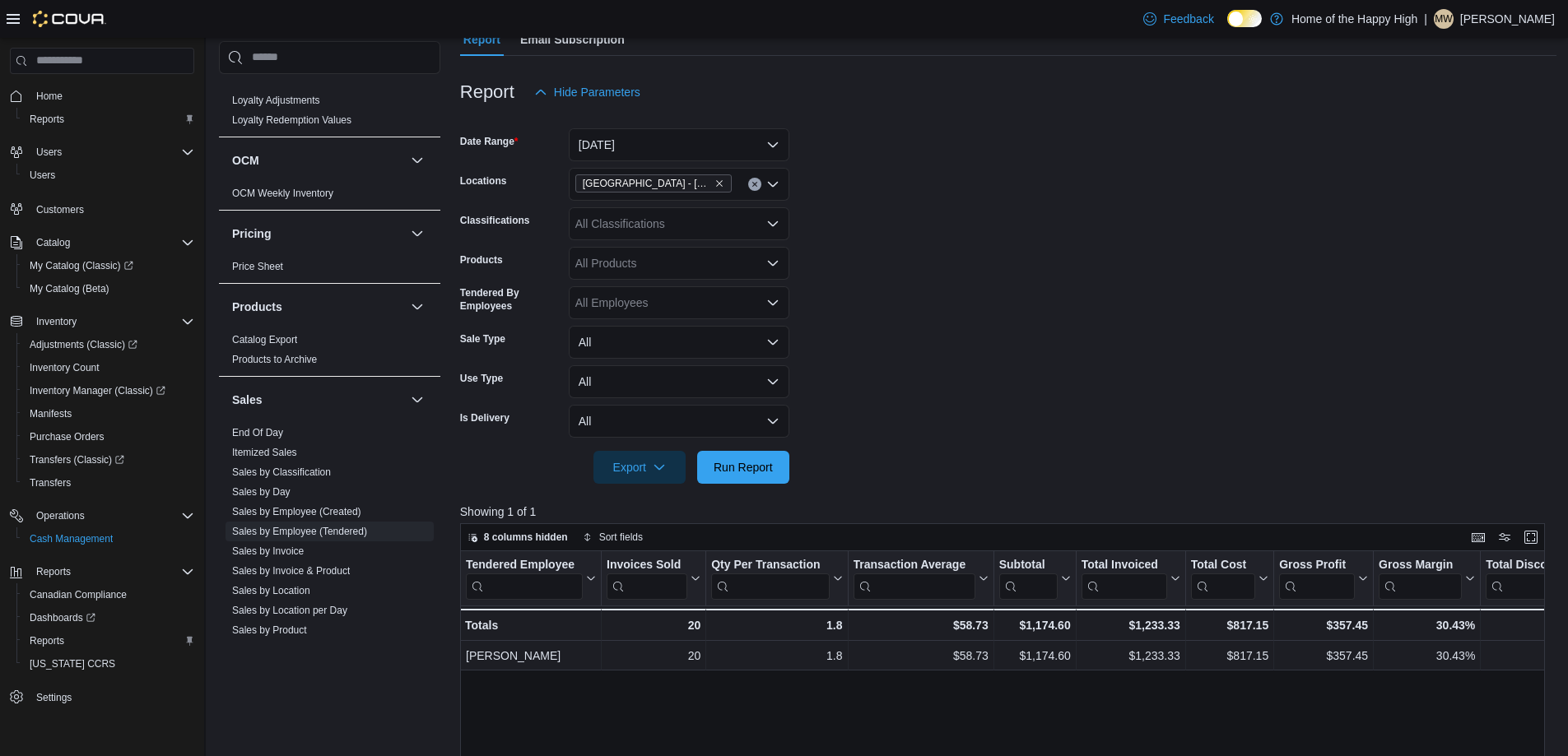
click at [66, 107] on button "Home" at bounding box center [102, 96] width 197 height 24
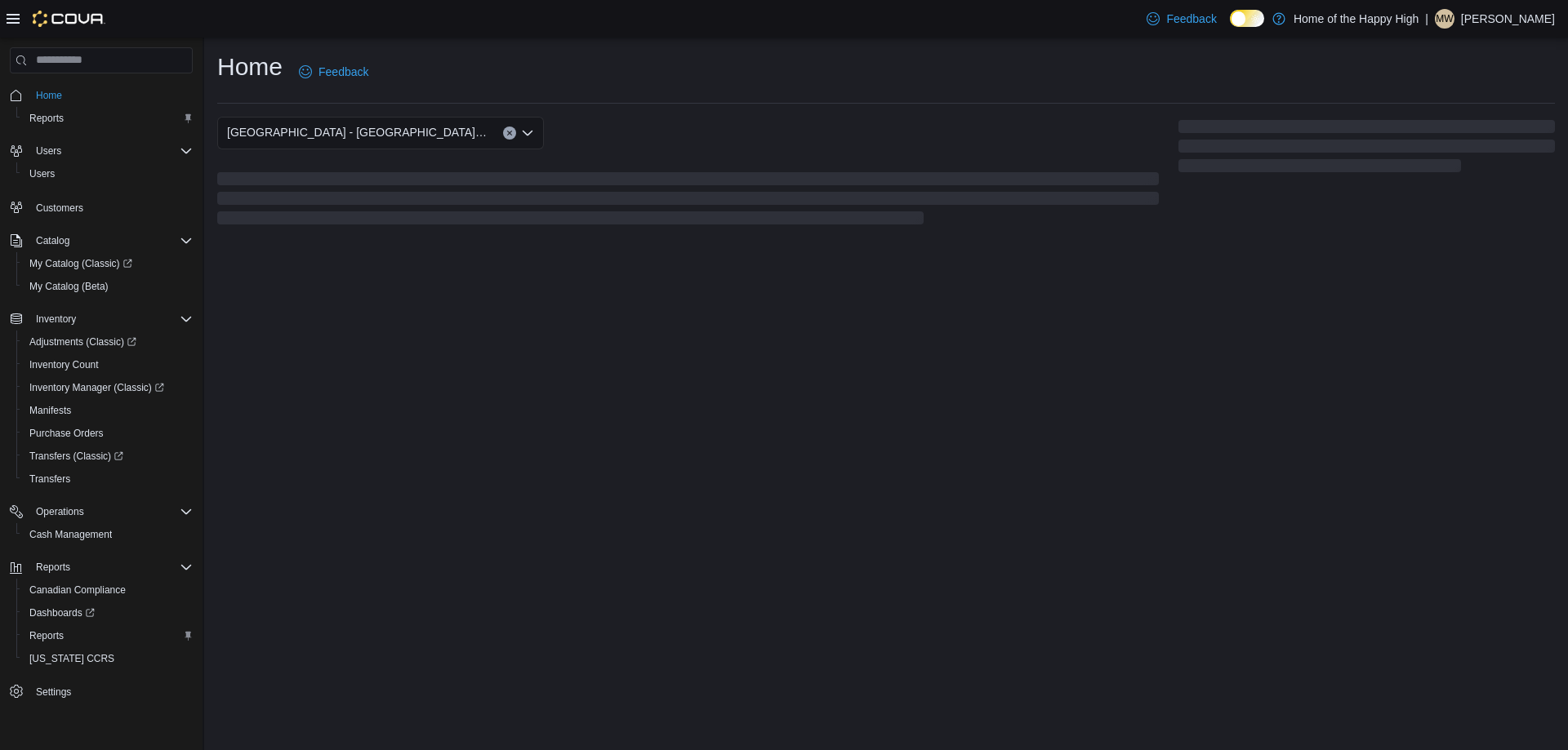
click at [65, 102] on link "Home" at bounding box center [49, 95] width 39 height 19
